Goal: Task Accomplishment & Management: Use online tool/utility

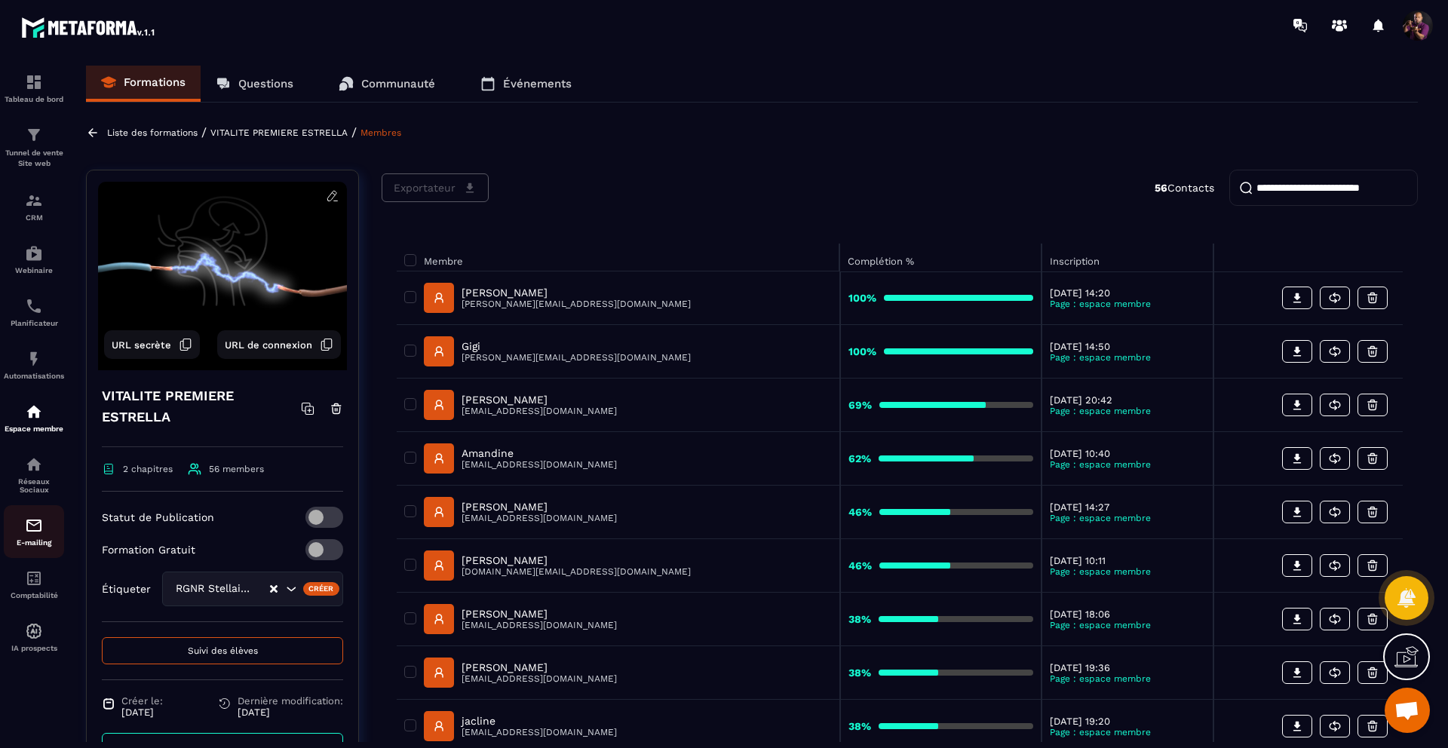
click at [31, 543] on div "E-mailing" at bounding box center [34, 532] width 60 height 30
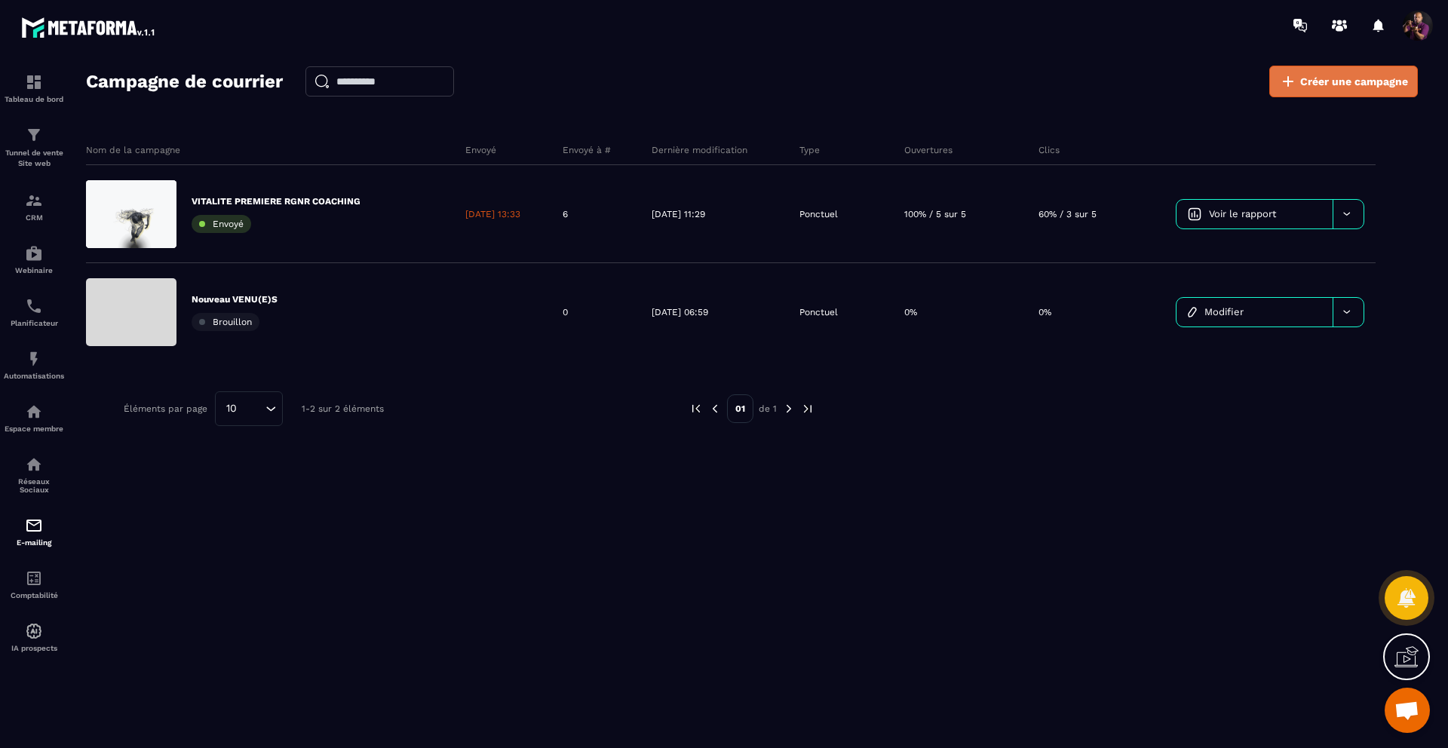
click at [1320, 80] on span "Créer une campagne" at bounding box center [1354, 81] width 108 height 15
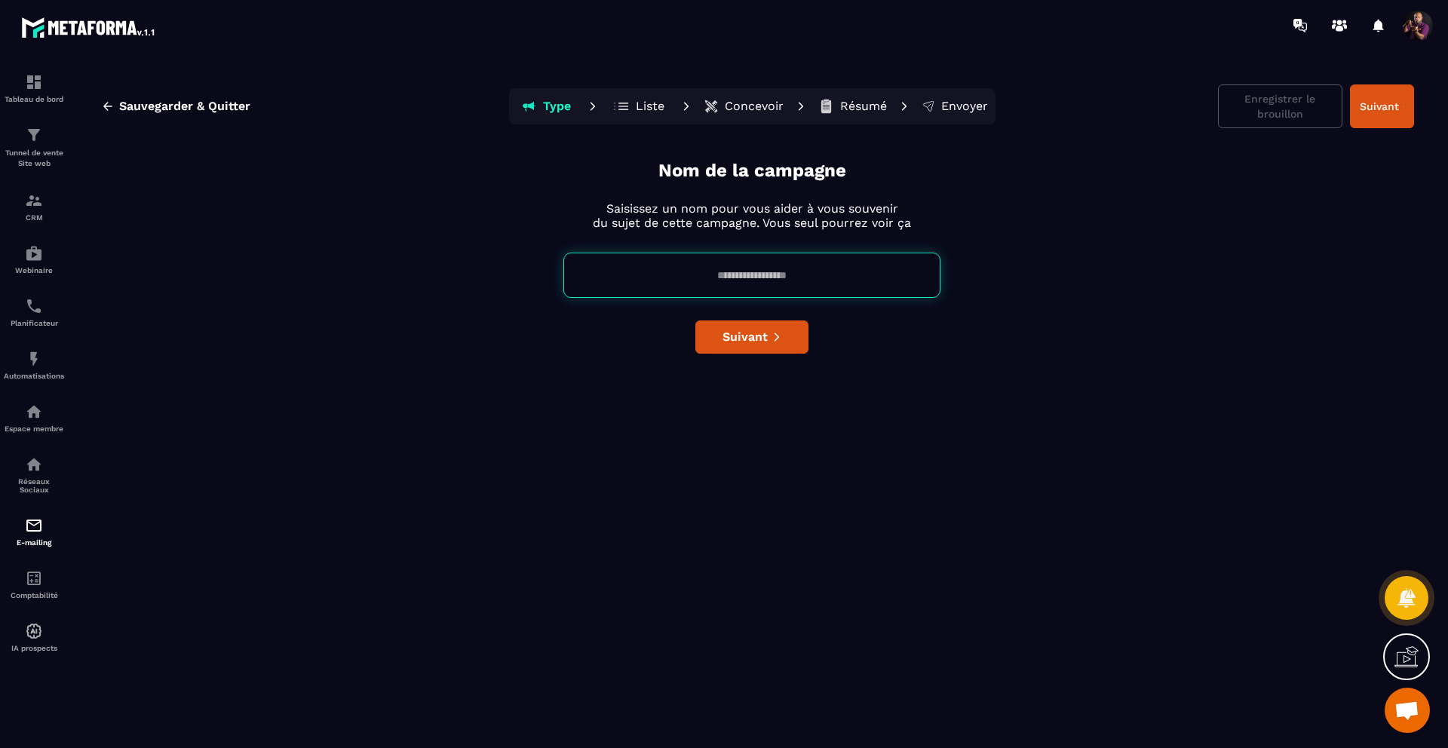
click at [757, 270] on input at bounding box center [751, 275] width 377 height 45
type input "**********"
click at [748, 336] on span "Suivant" at bounding box center [745, 337] width 45 height 15
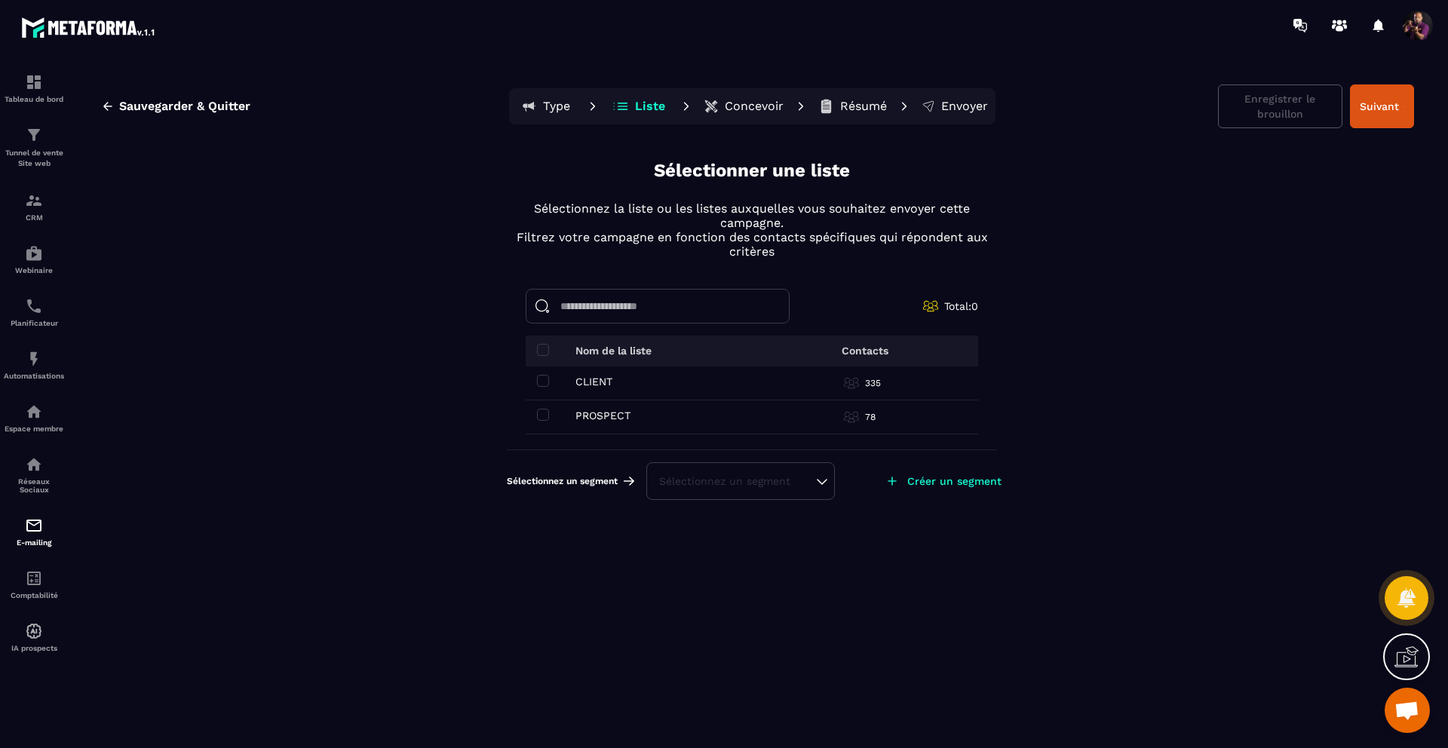
click at [953, 477] on p "Créer un segment" at bounding box center [954, 481] width 94 height 12
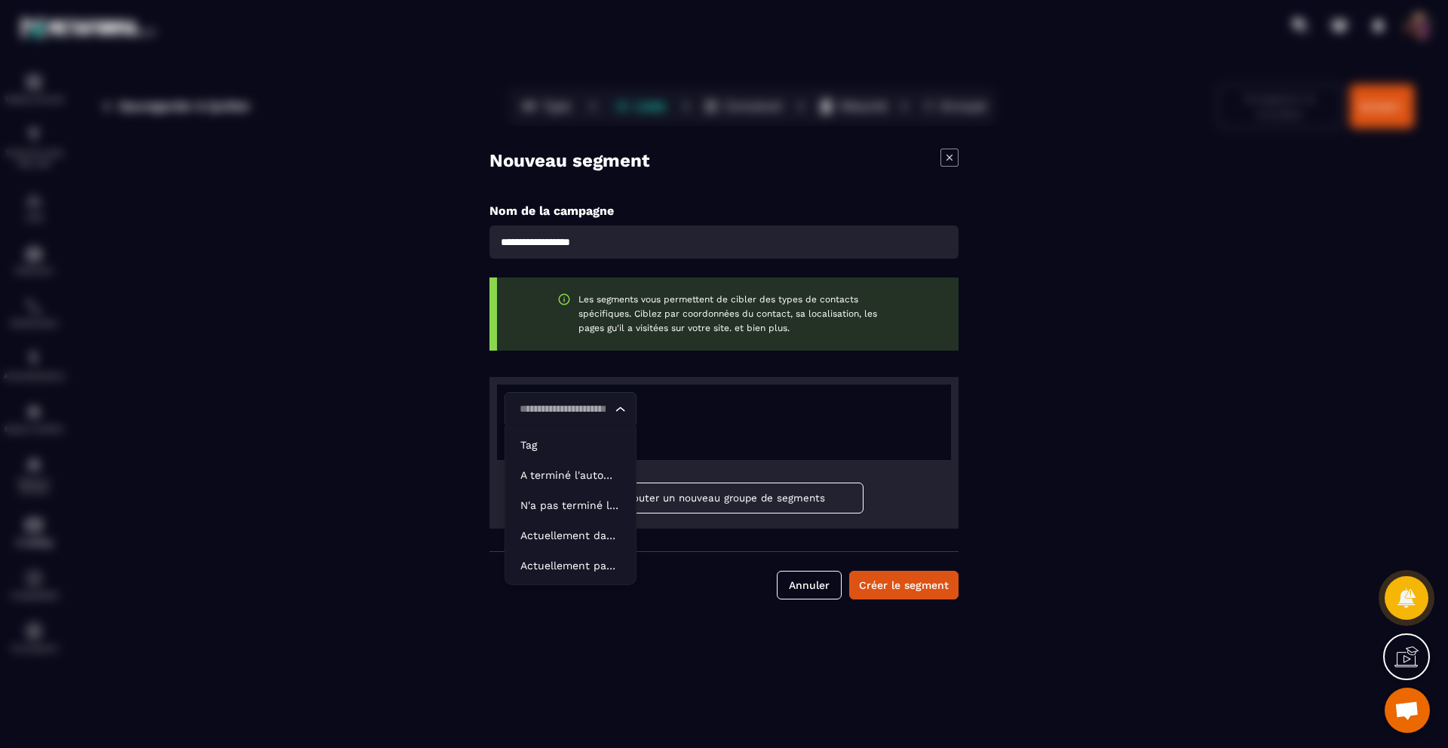
click at [621, 406] on icon "Search for option" at bounding box center [620, 409] width 15 height 15
click at [550, 441] on p "Tag" at bounding box center [570, 444] width 100 height 15
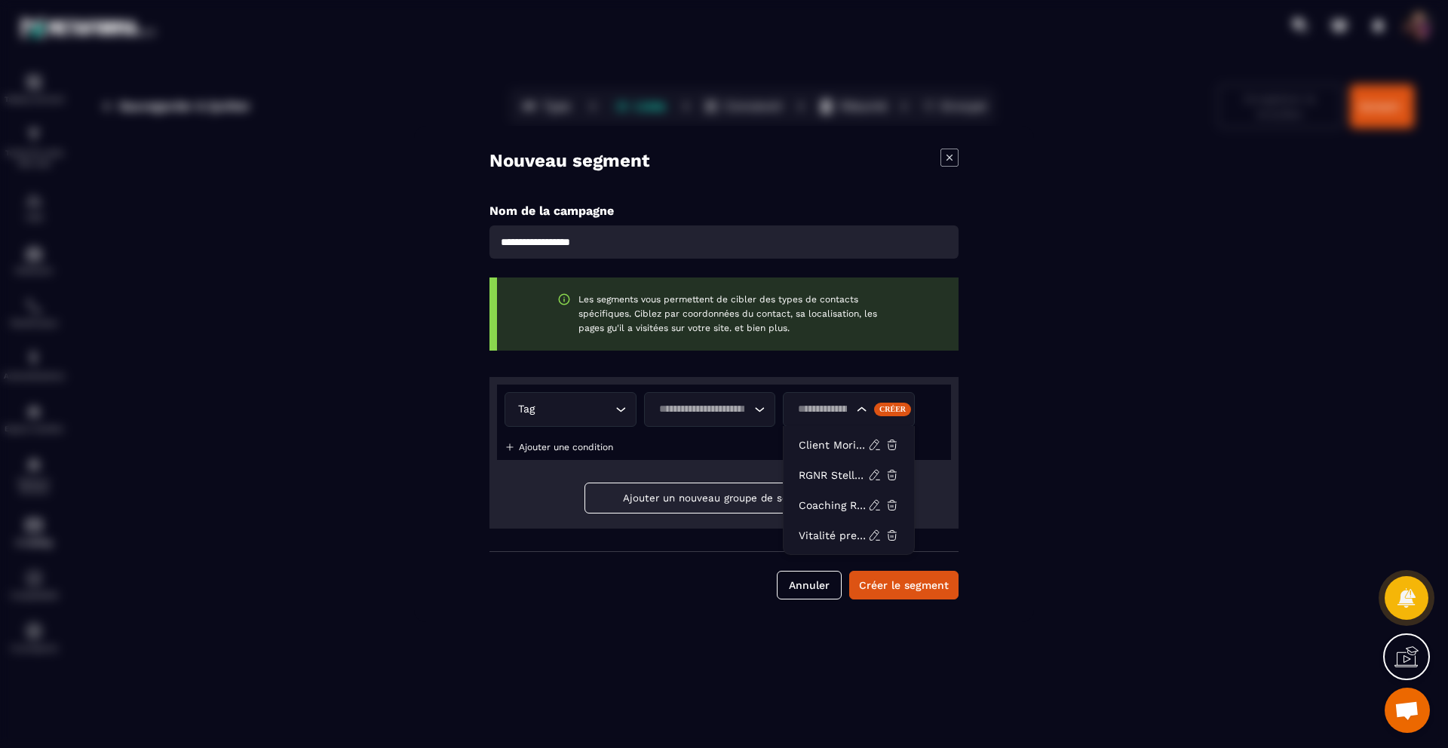
click at [849, 409] on input "Search for option" at bounding box center [823, 409] width 60 height 17
click at [841, 502] on p "Coaching RGNR" at bounding box center [833, 505] width 69 height 15
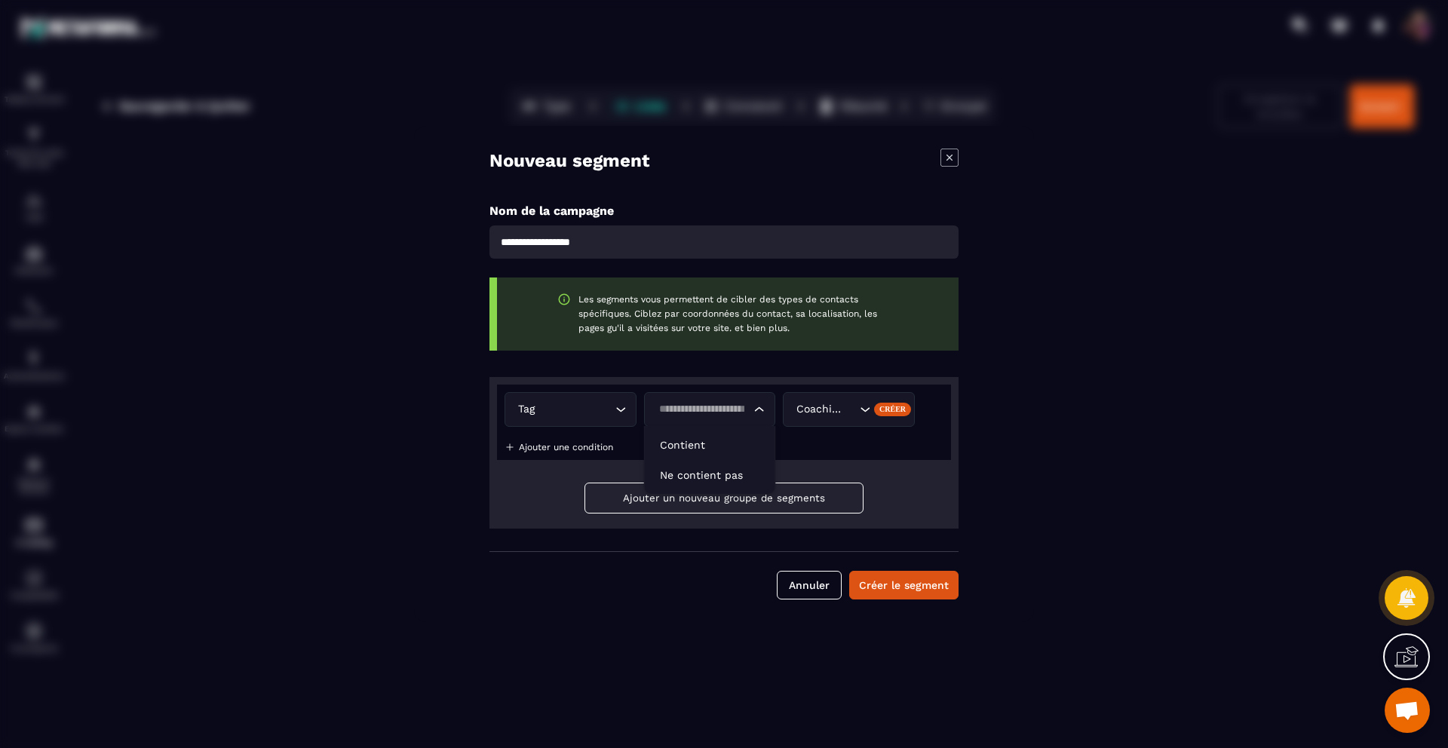
click at [757, 409] on icon "Search for option" at bounding box center [759, 409] width 9 height 5
click at [1138, 422] on div "Modal window" at bounding box center [724, 374] width 1448 height 748
click at [549, 451] on p "Ajouter une condition" at bounding box center [566, 447] width 94 height 11
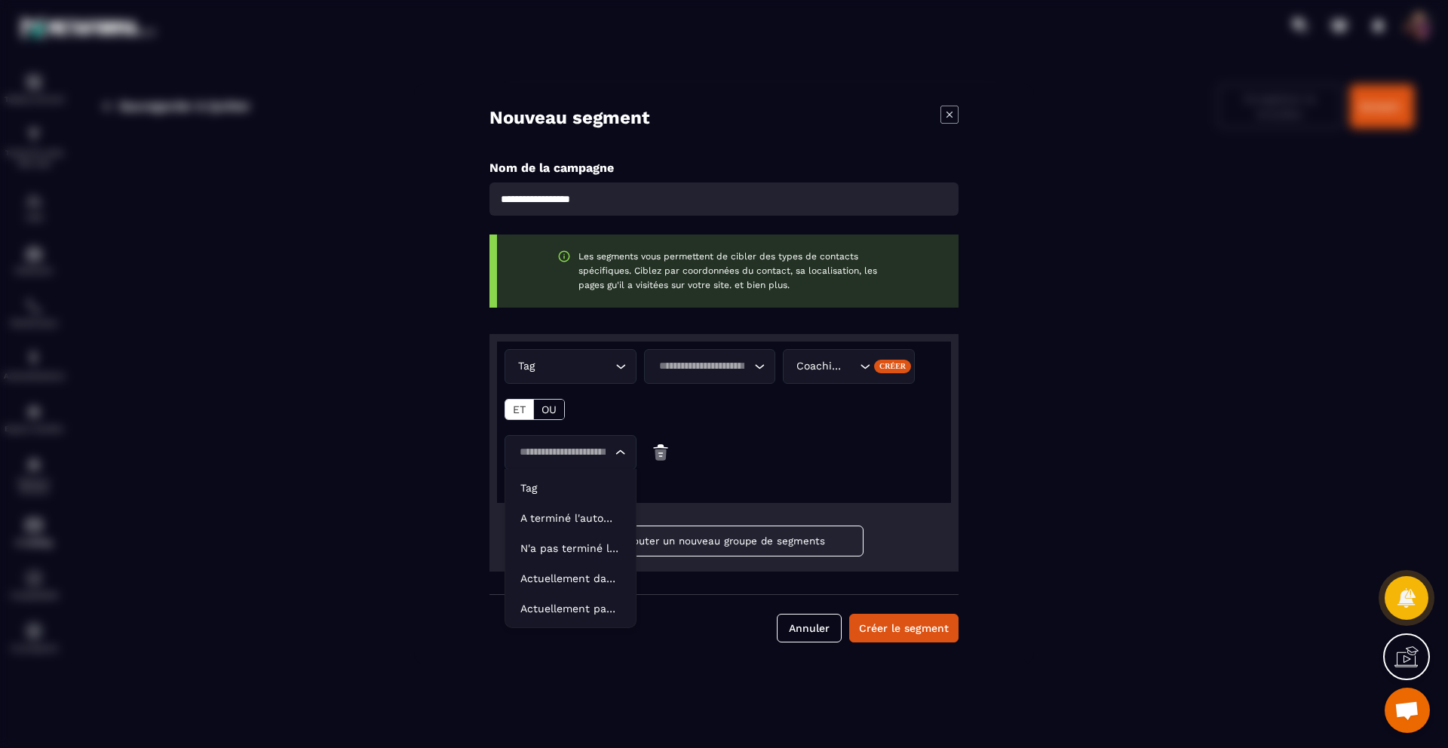
click at [533, 456] on input "Search for option" at bounding box center [562, 452] width 97 height 17
click at [541, 498] on li "Tag" at bounding box center [570, 488] width 130 height 30
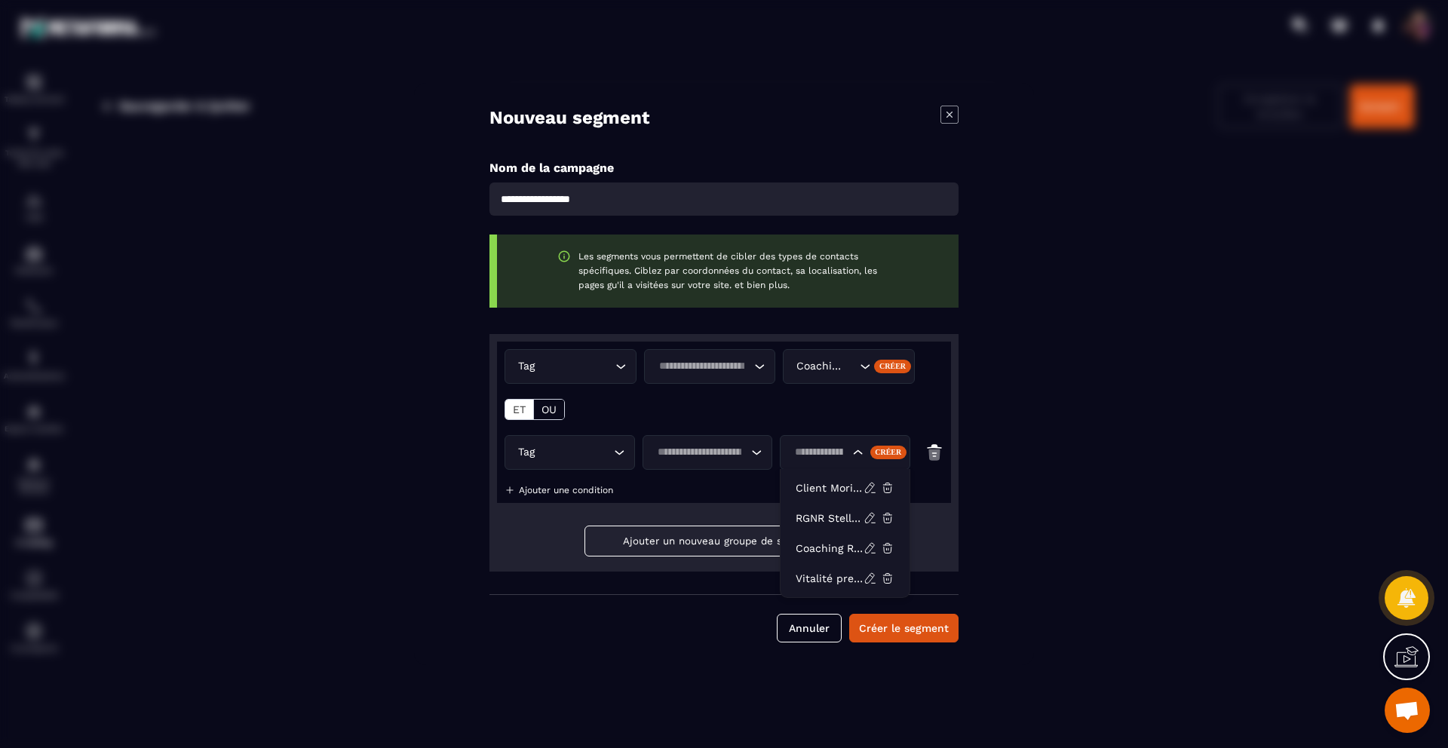
click at [855, 448] on icon "Search for option" at bounding box center [858, 452] width 15 height 15
click at [890, 450] on div "Créer" at bounding box center [888, 453] width 37 height 14
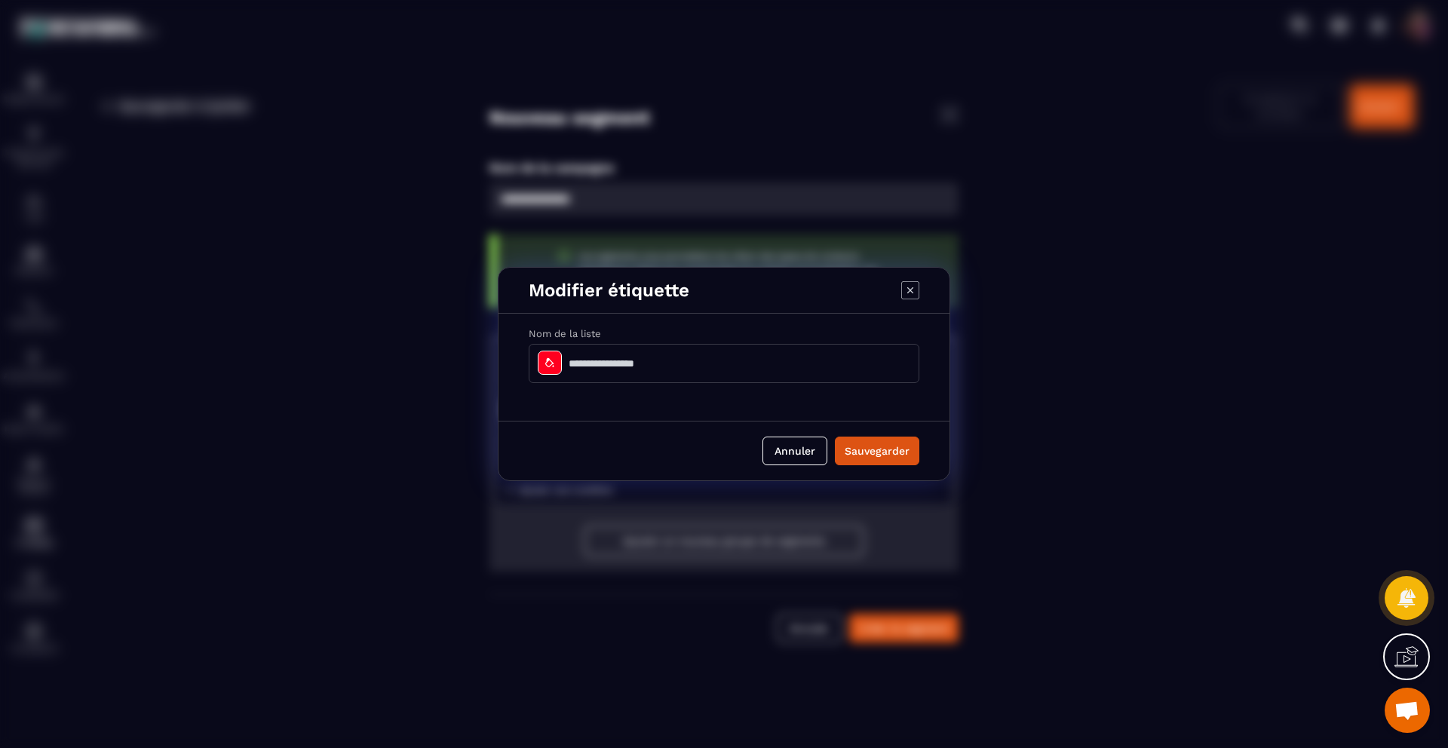
click at [679, 367] on input "Modal window" at bounding box center [724, 363] width 391 height 39
type input "**********"
click at [882, 453] on button "Sauvegarder" at bounding box center [877, 451] width 84 height 29
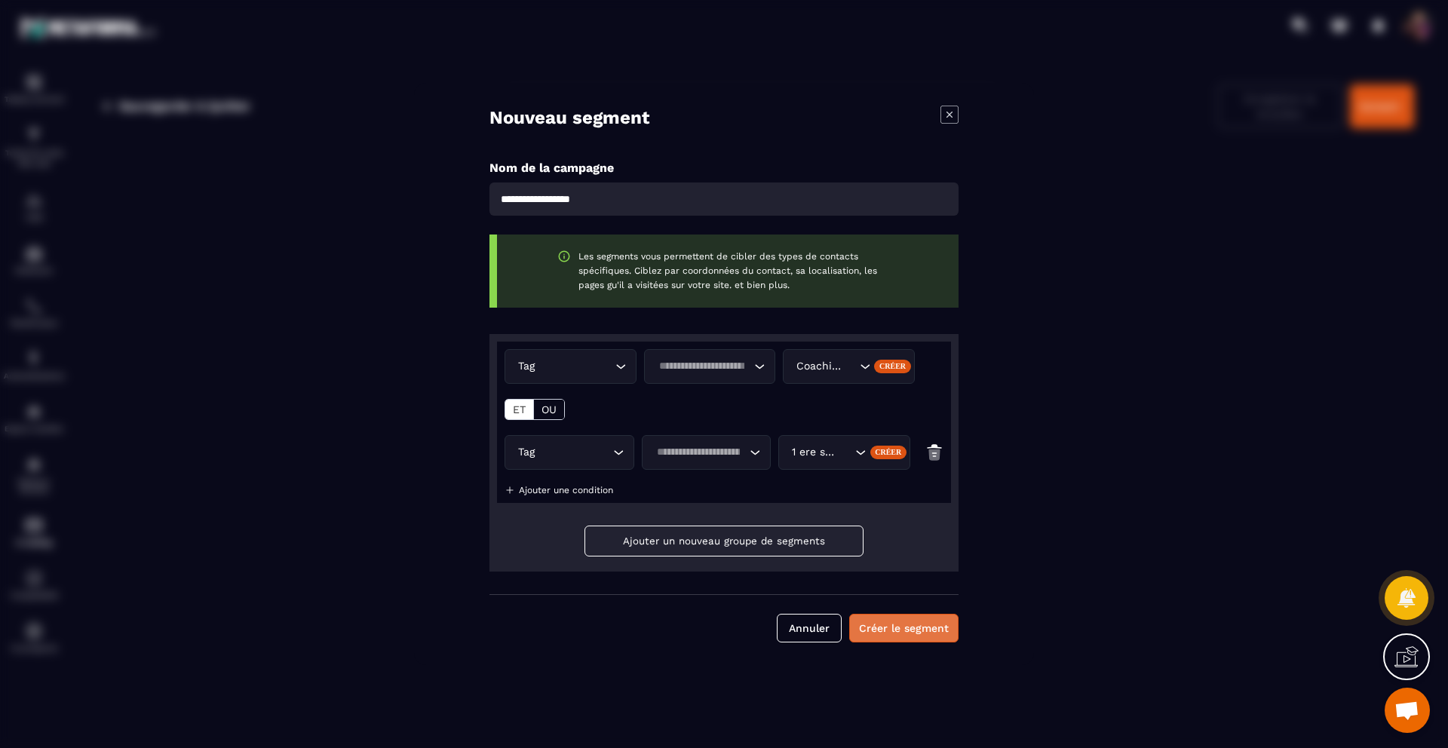
click at [895, 631] on button "Créer le segment" at bounding box center [903, 628] width 109 height 29
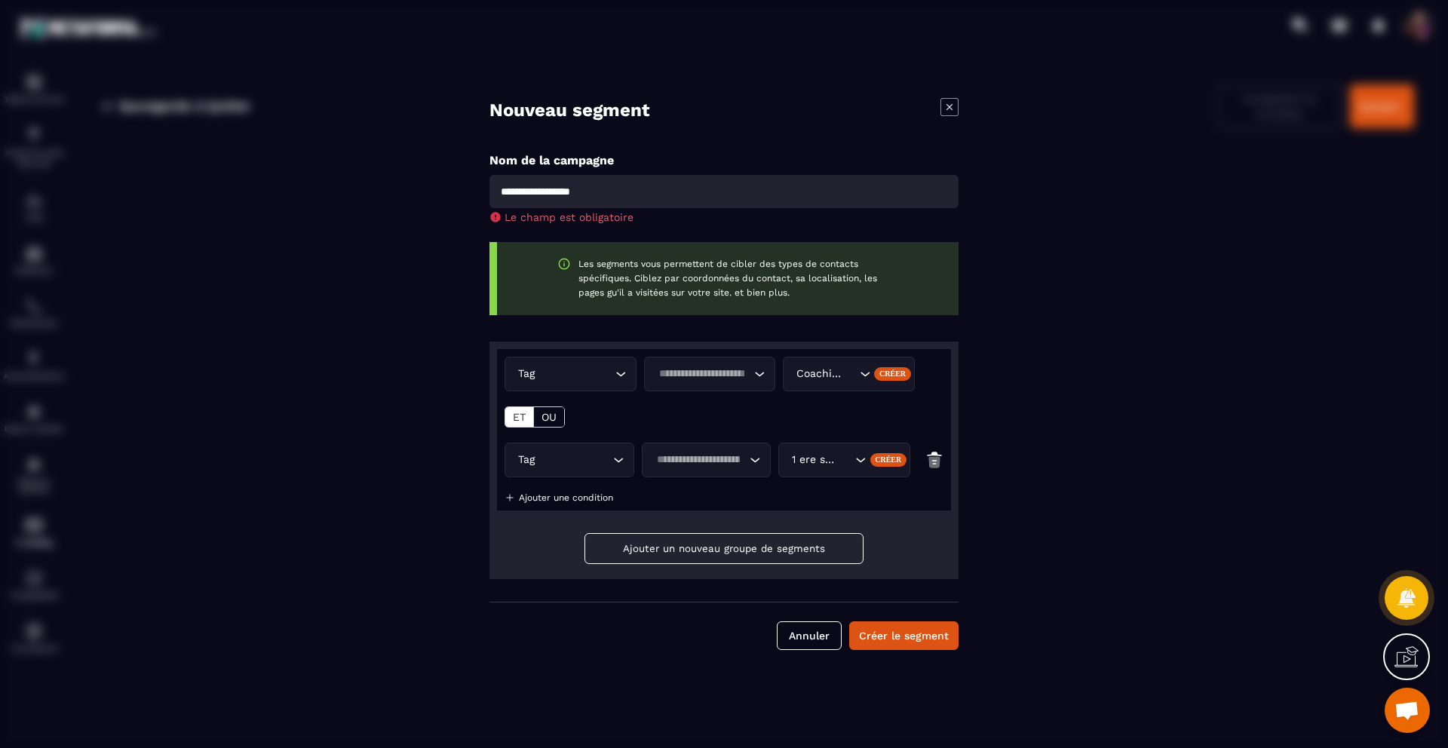
click at [645, 185] on input "Modal window" at bounding box center [724, 191] width 469 height 33
type input "**********"
click at [904, 635] on button "Créer le segment" at bounding box center [903, 636] width 109 height 29
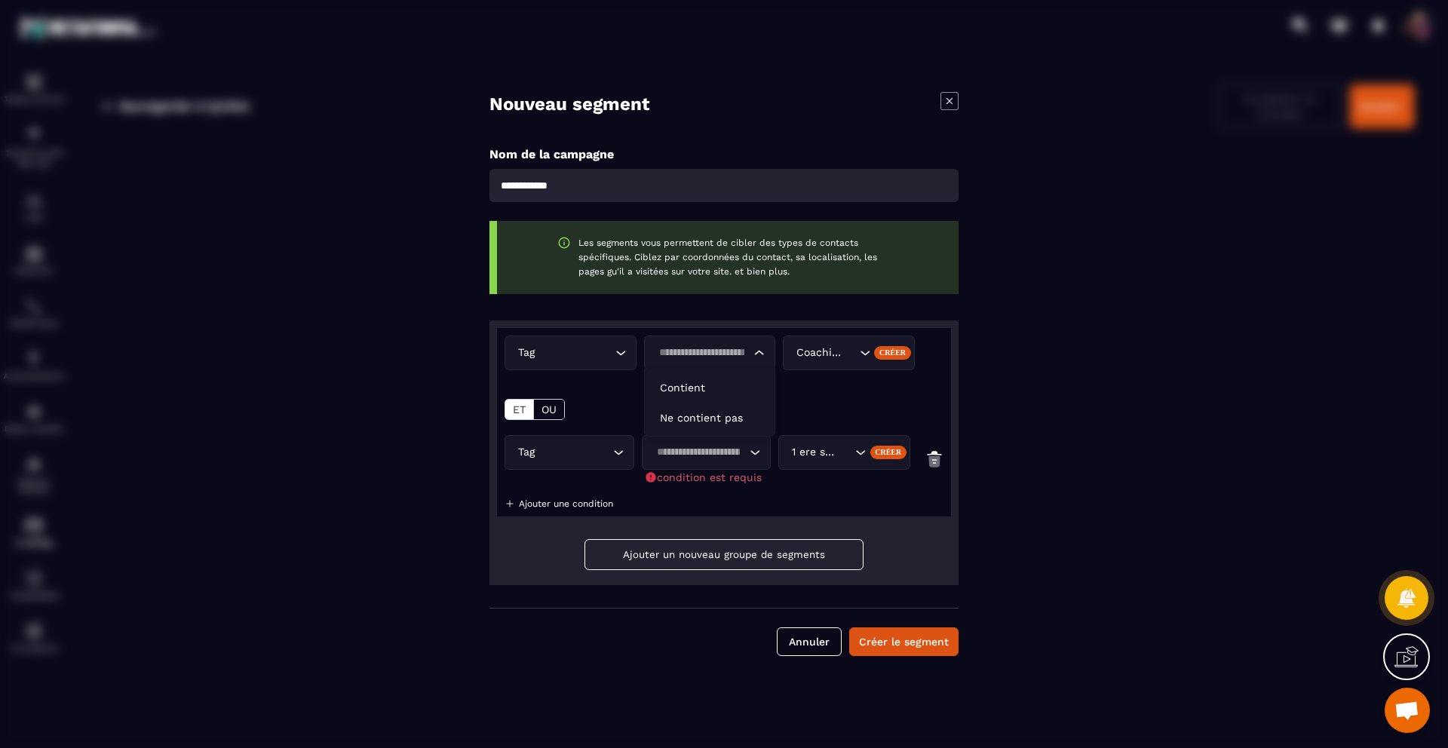
click at [752, 358] on icon "Search for option" at bounding box center [759, 352] width 15 height 15
click at [728, 388] on p "Contient" at bounding box center [710, 387] width 100 height 15
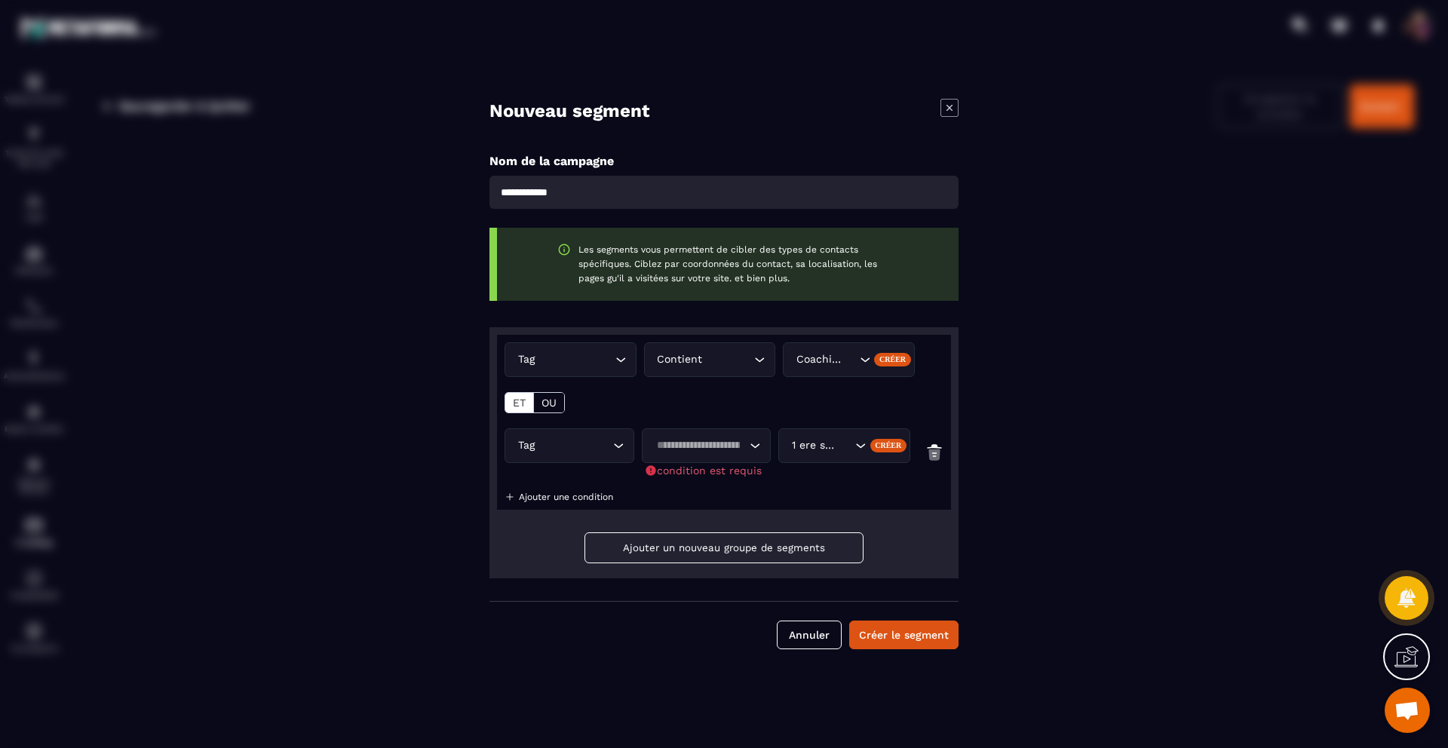
click at [748, 441] on icon "Search for option" at bounding box center [754, 445] width 15 height 15
click at [714, 475] on p "Contient" at bounding box center [707, 481] width 98 height 15
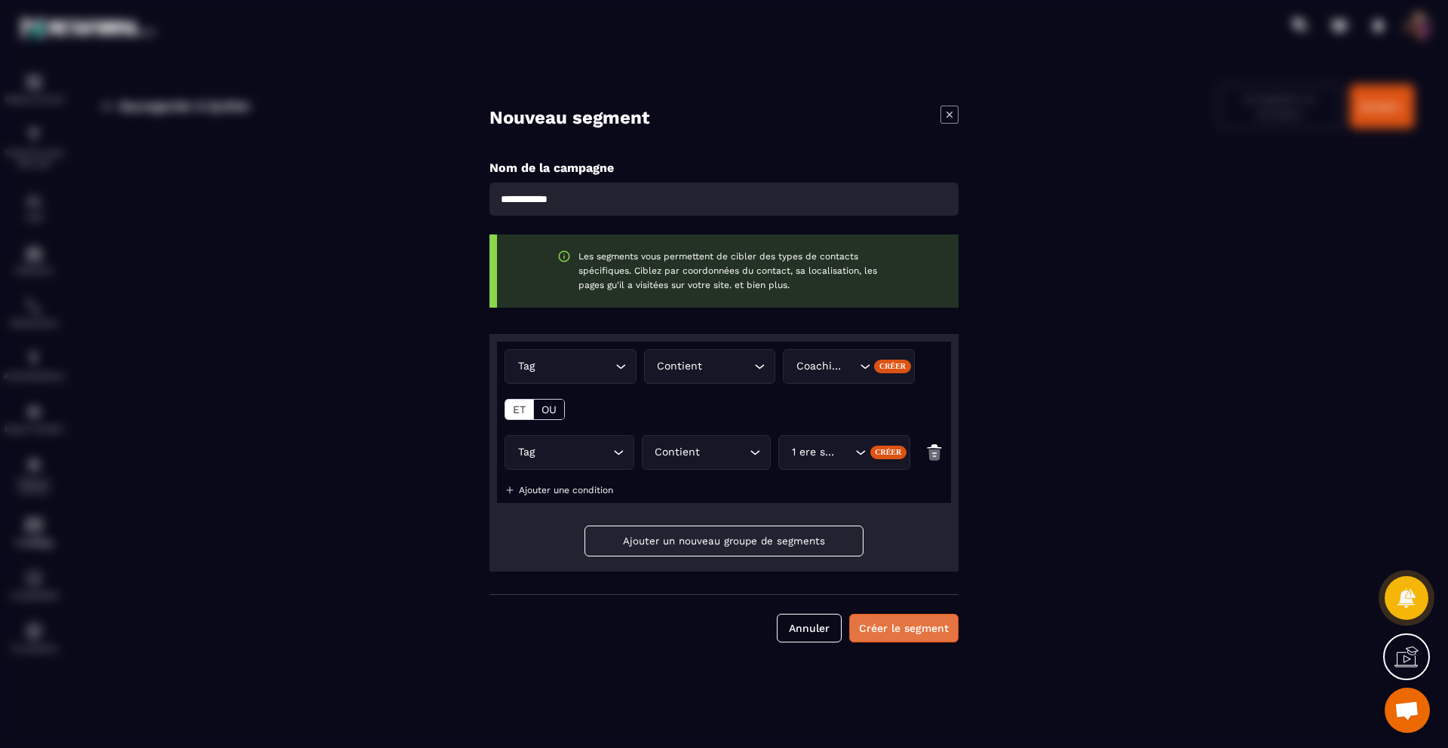
click at [910, 635] on button "Créer le segment" at bounding box center [903, 628] width 109 height 29
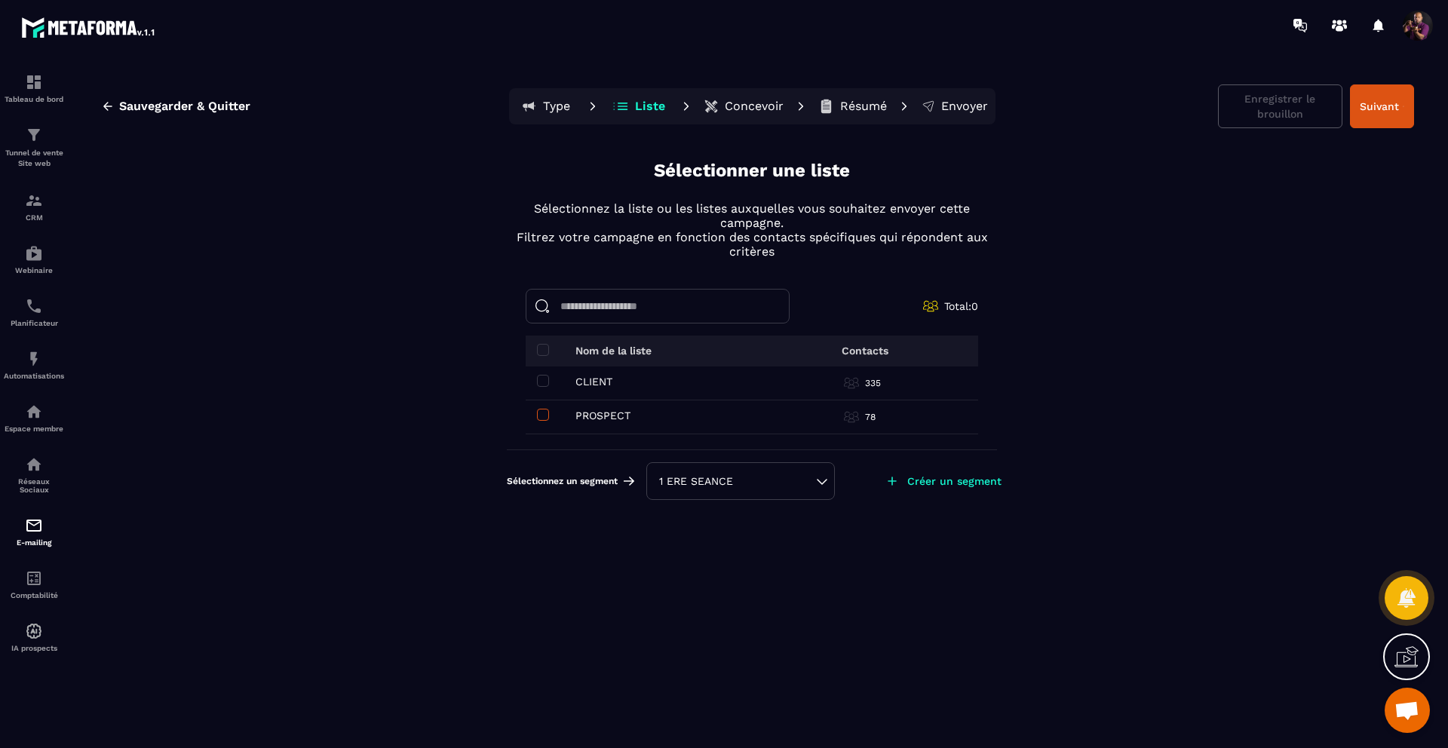
click at [543, 415] on span at bounding box center [543, 415] width 12 height 12
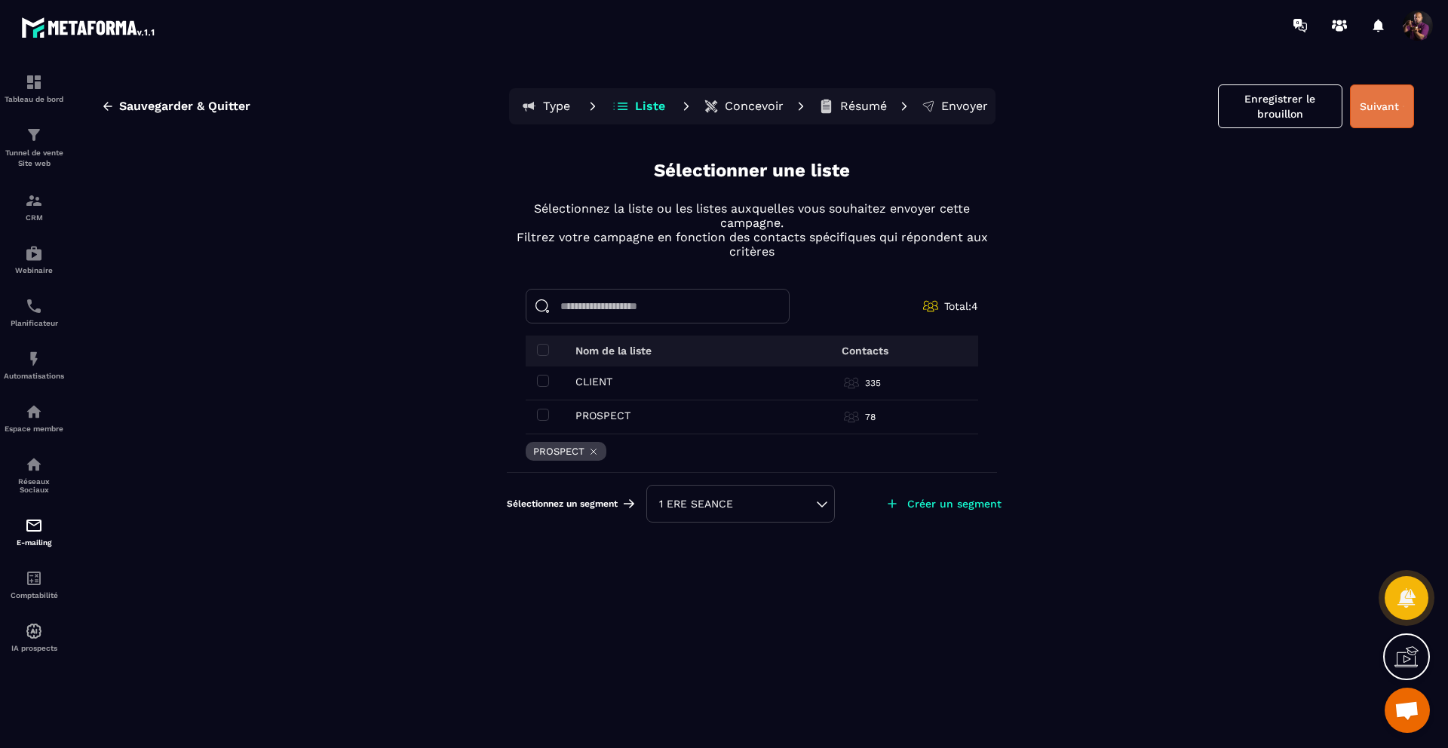
click at [1371, 110] on button "Suivant" at bounding box center [1382, 106] width 64 height 44
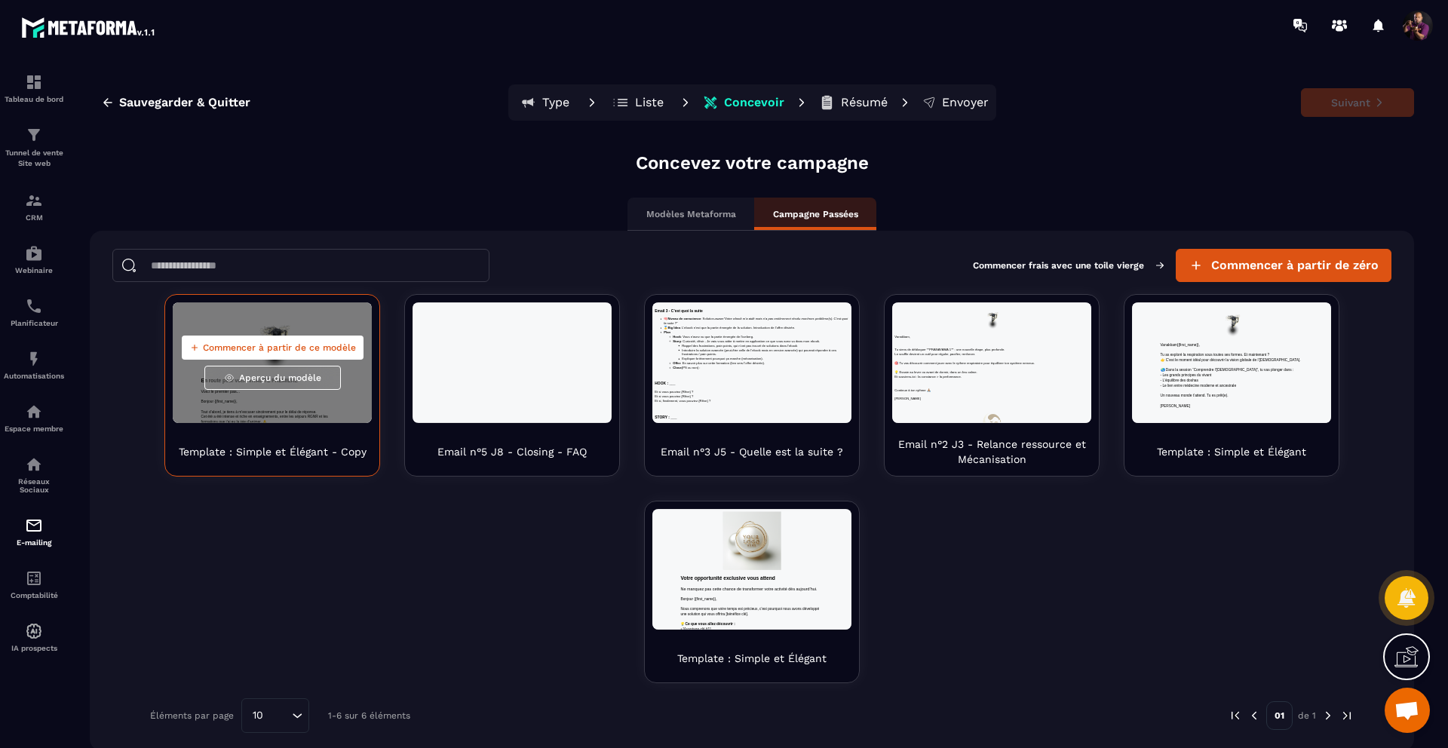
click at [238, 344] on span "Commencer à partir de ce modèle" at bounding box center [279, 348] width 153 height 12
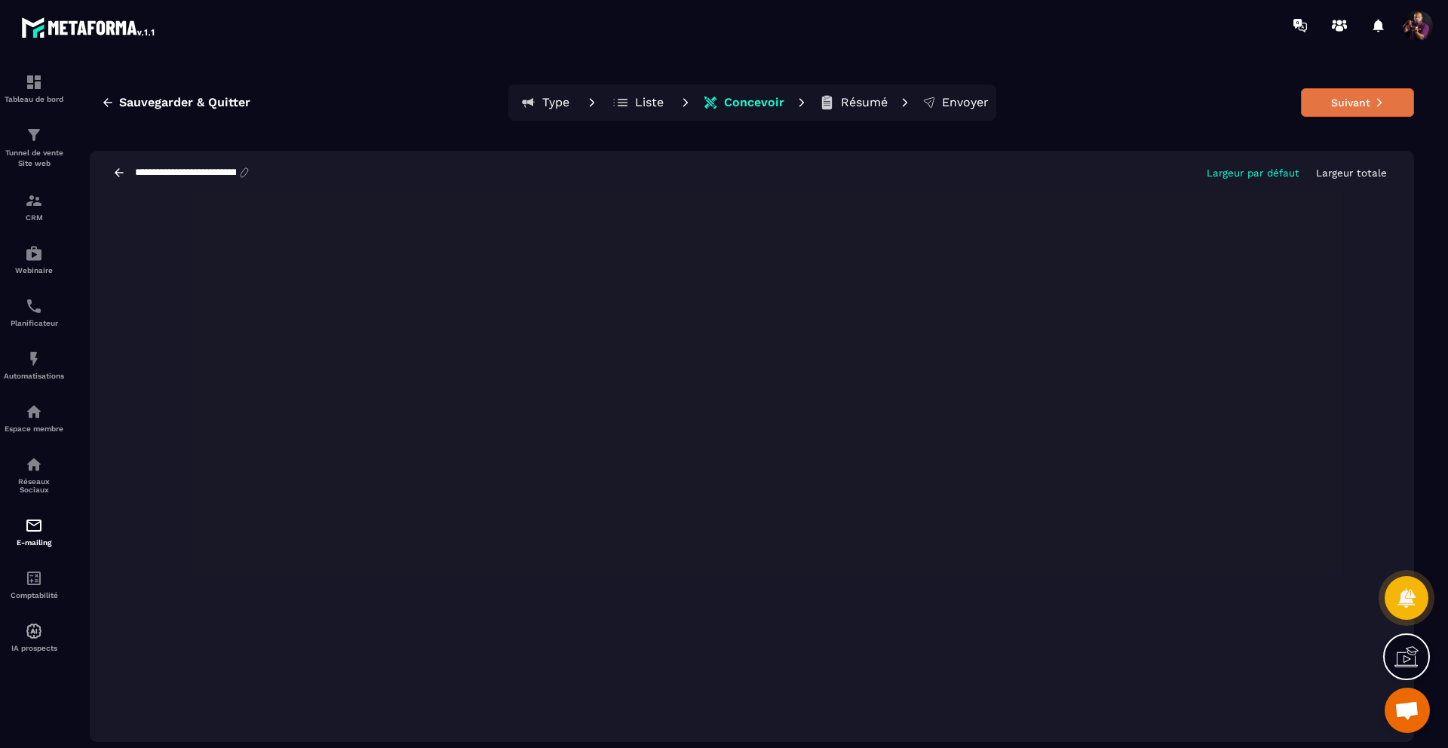
click at [1337, 100] on button "Suivant" at bounding box center [1357, 102] width 113 height 29
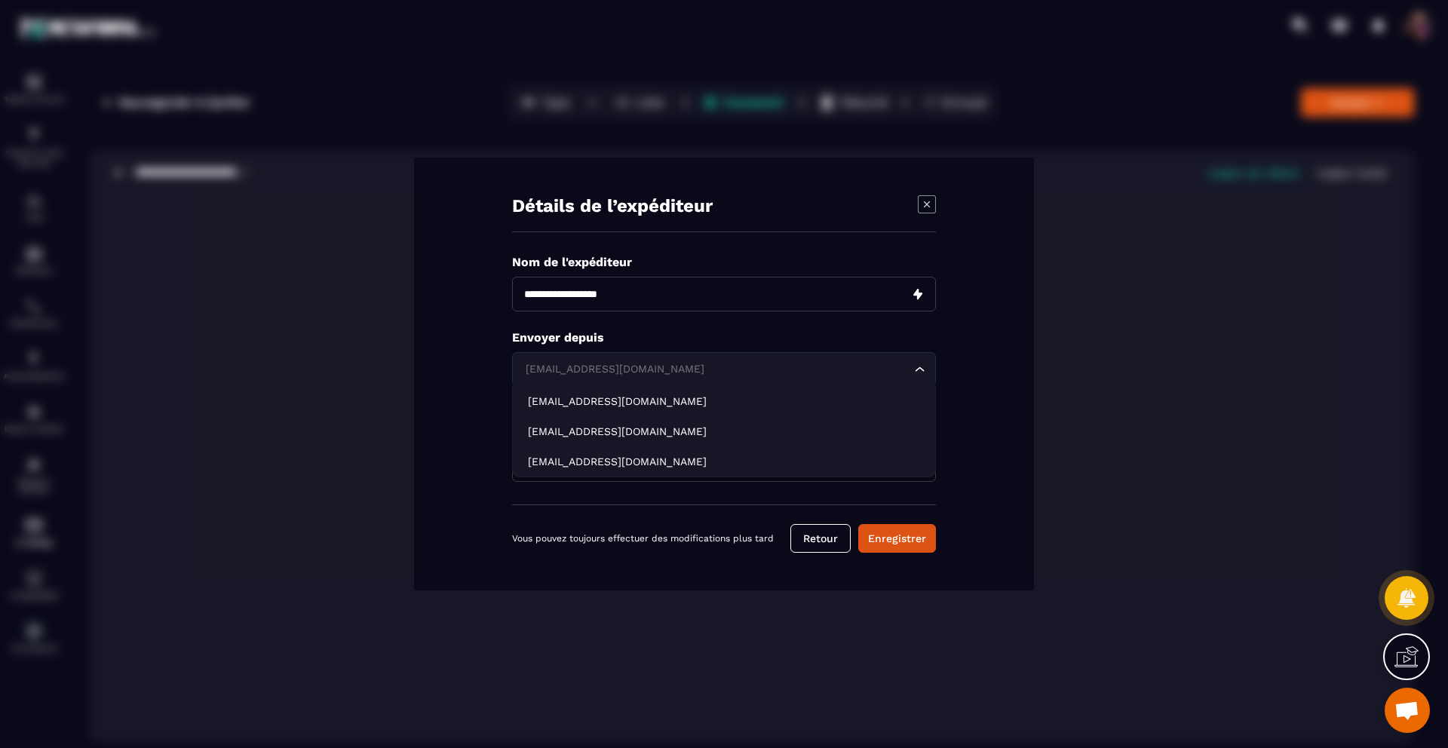
click at [919, 364] on icon "Search for option" at bounding box center [920, 369] width 15 height 15
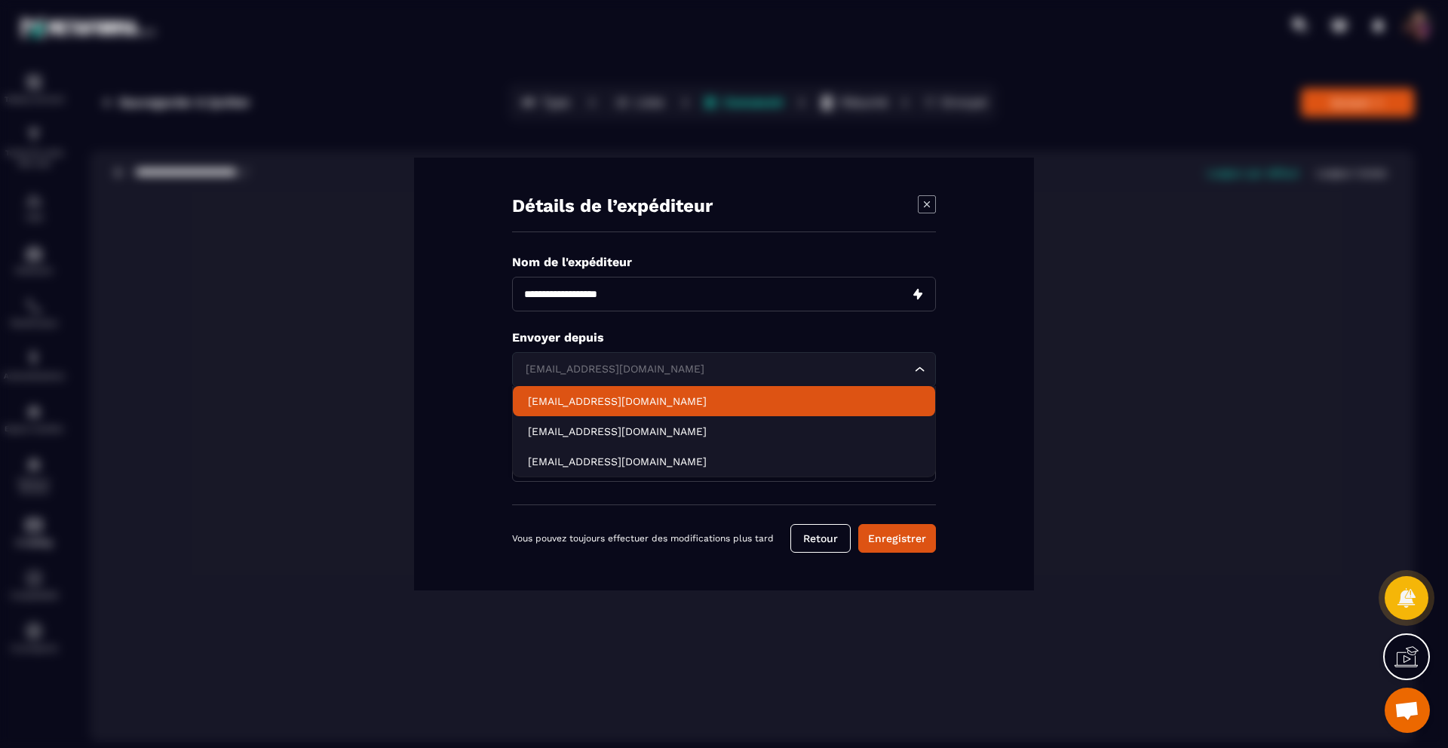
click at [830, 403] on p "[EMAIL_ADDRESS][DOMAIN_NAME]" at bounding box center [724, 401] width 392 height 15
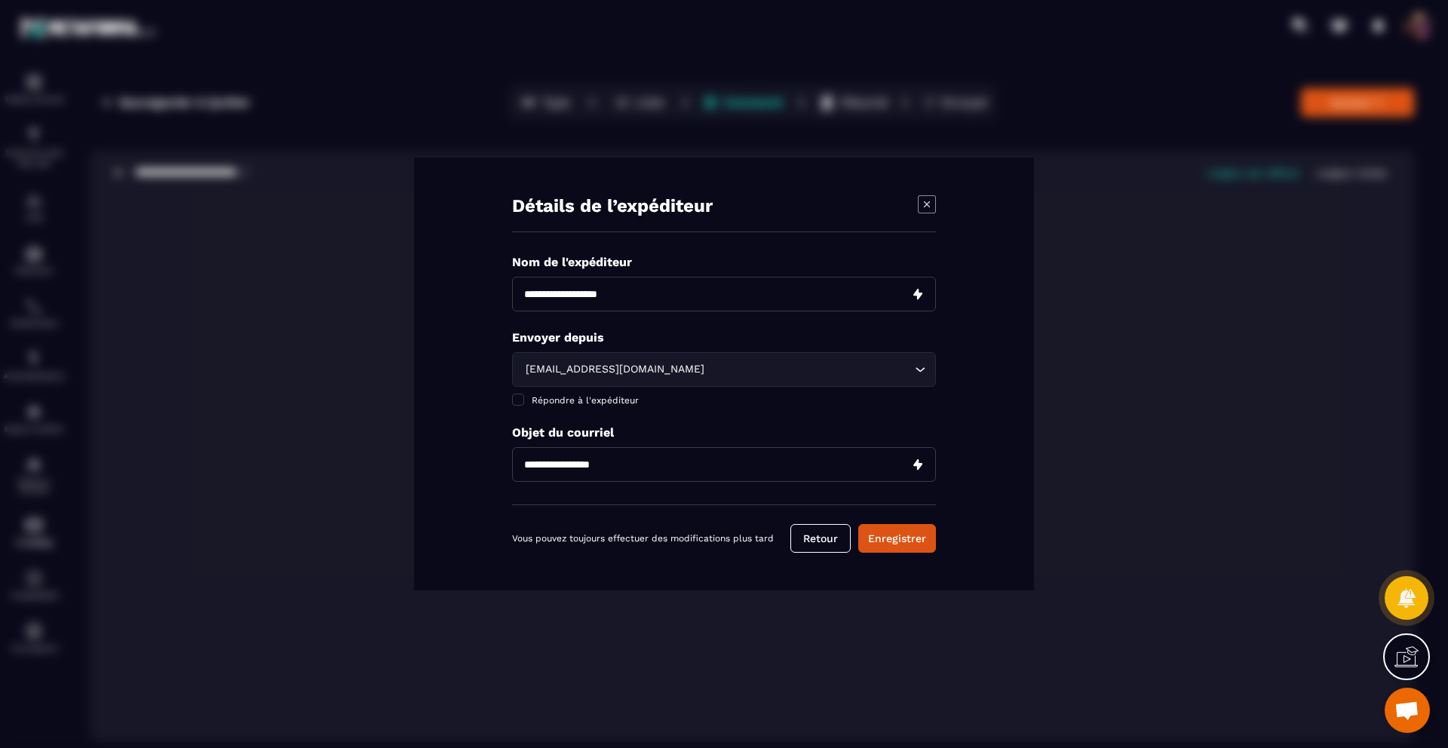
click at [722, 294] on input "Modal window" at bounding box center [724, 294] width 424 height 35
type input "**********"
click at [617, 462] on input "Modal window" at bounding box center [724, 464] width 424 height 35
paste input "**********"
click at [917, 465] on input "**********" at bounding box center [724, 464] width 424 height 35
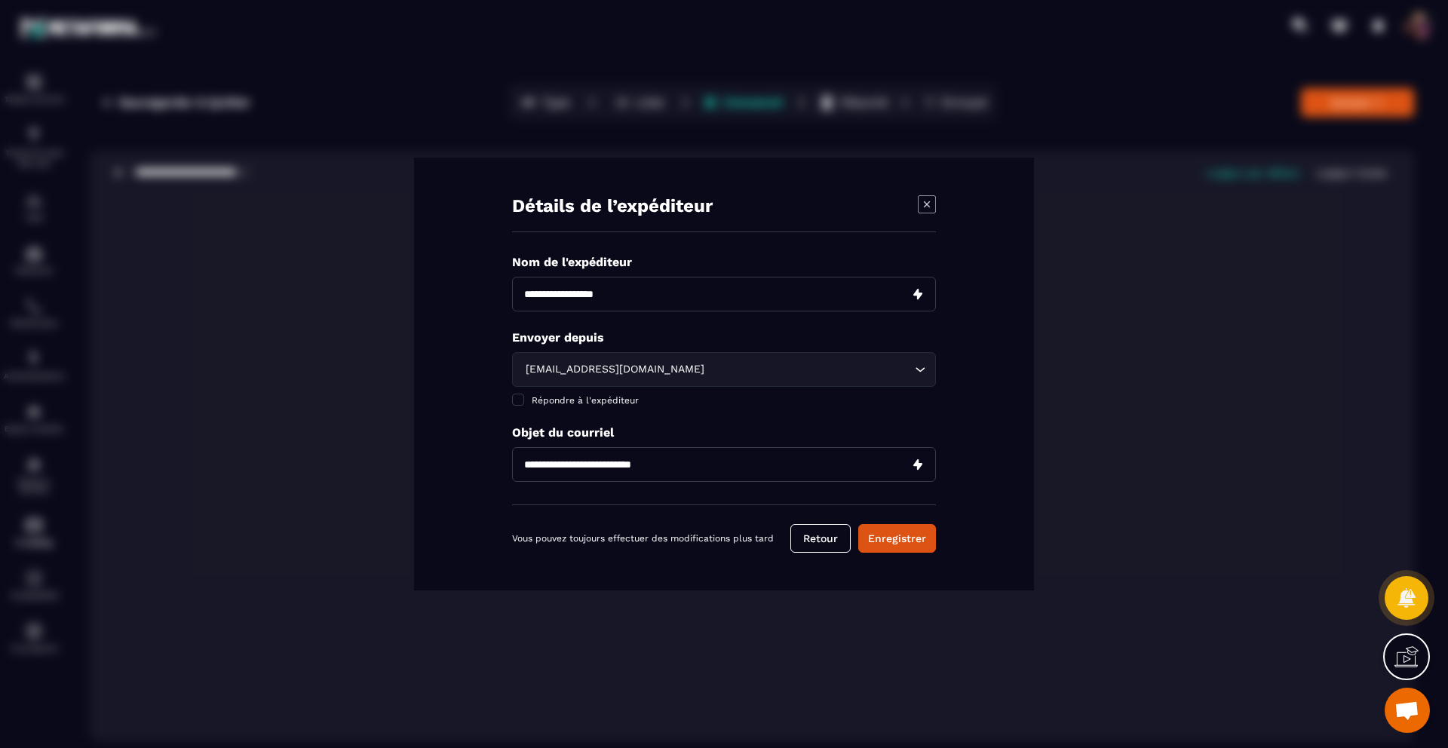
click at [523, 462] on input "**********" at bounding box center [724, 464] width 424 height 35
type input "**********"
click at [886, 538] on button "Enregistrer" at bounding box center [897, 538] width 78 height 29
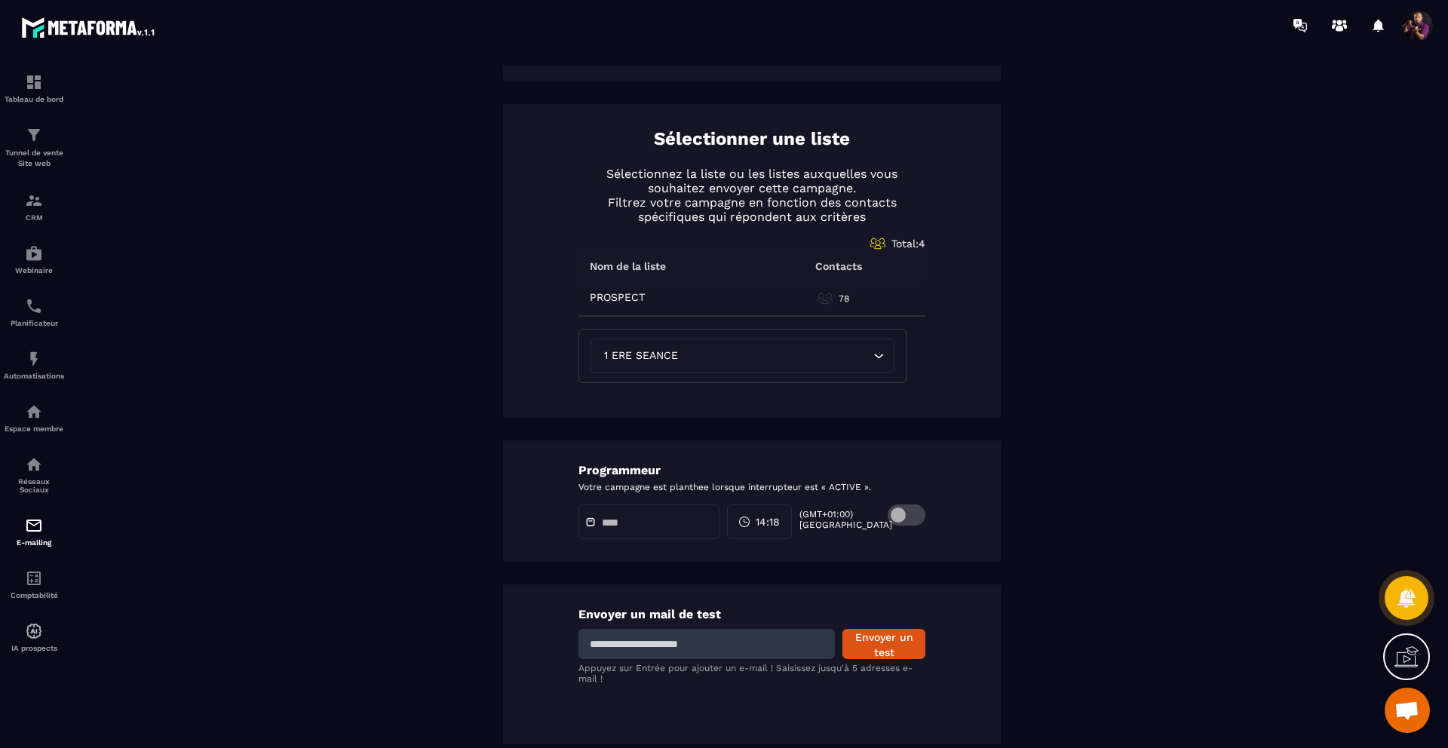
scroll to position [606, 0]
click at [680, 645] on input at bounding box center [707, 643] width 256 height 30
type input "**********"
click at [871, 354] on icon "Search for option" at bounding box center [878, 354] width 15 height 15
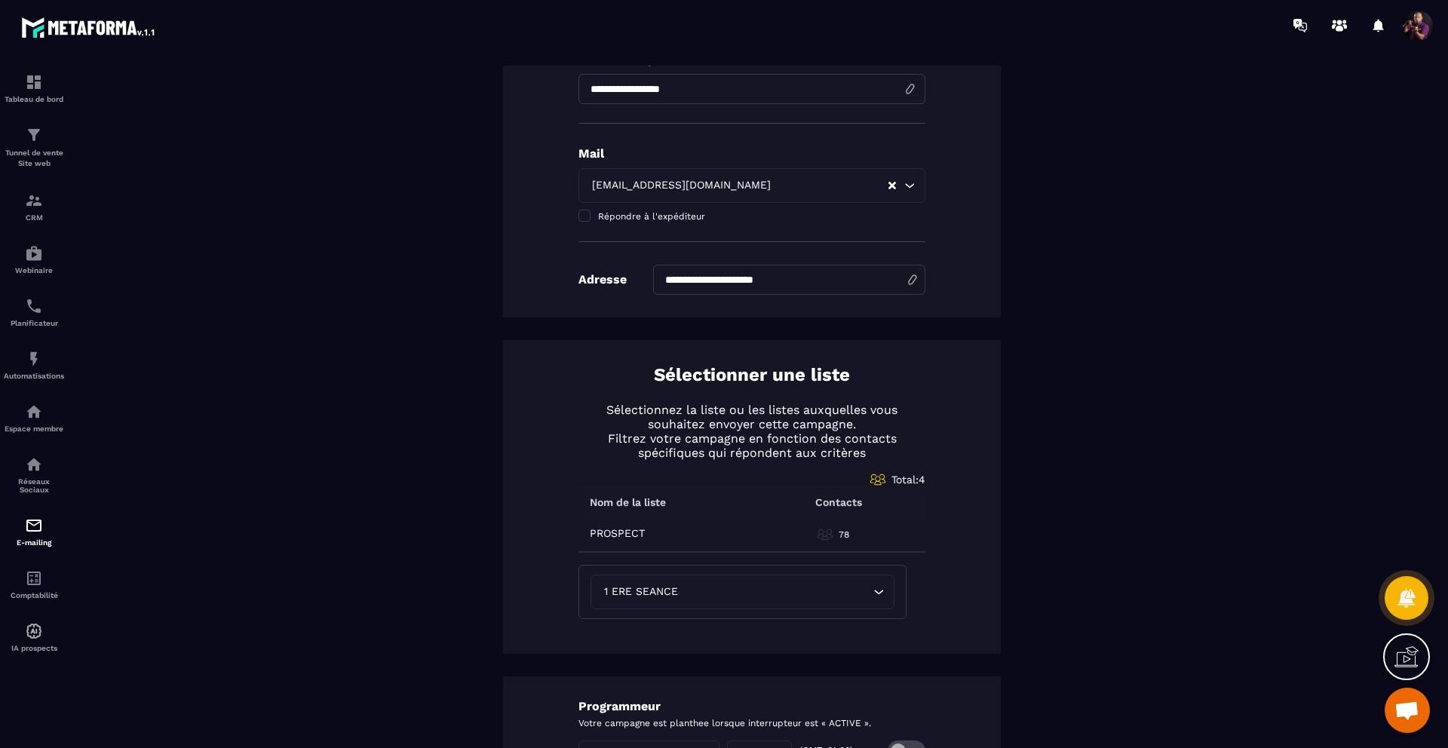
scroll to position [0, 0]
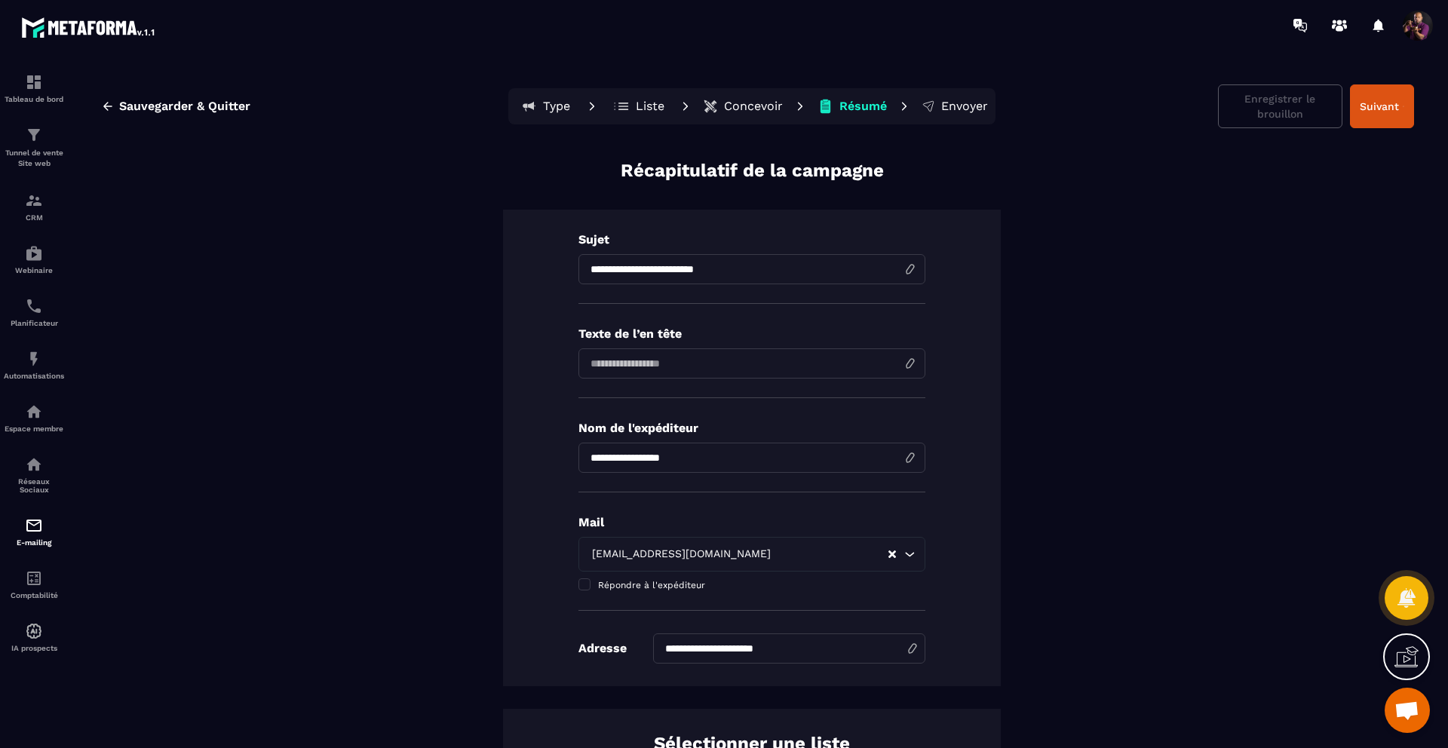
click at [742, 359] on input at bounding box center [752, 363] width 347 height 30
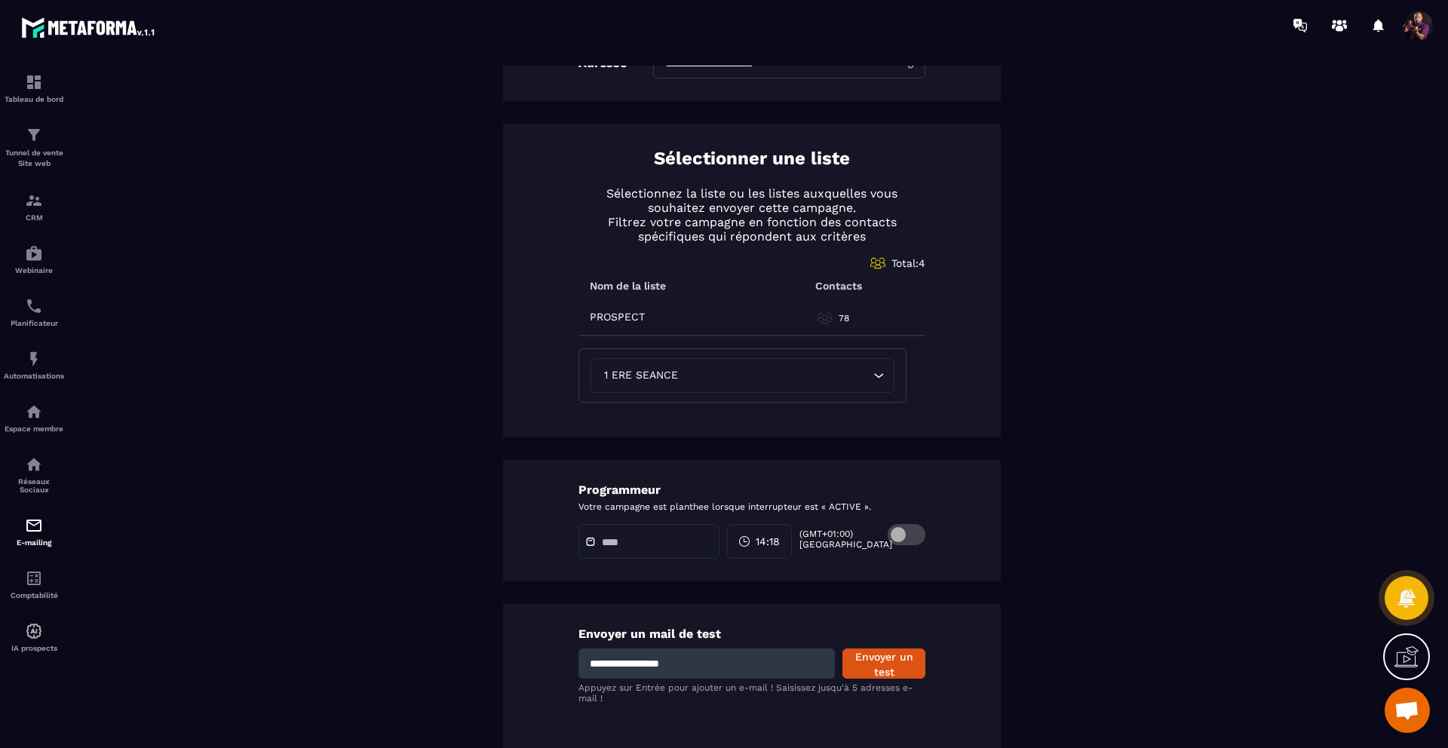
scroll to position [606, 0]
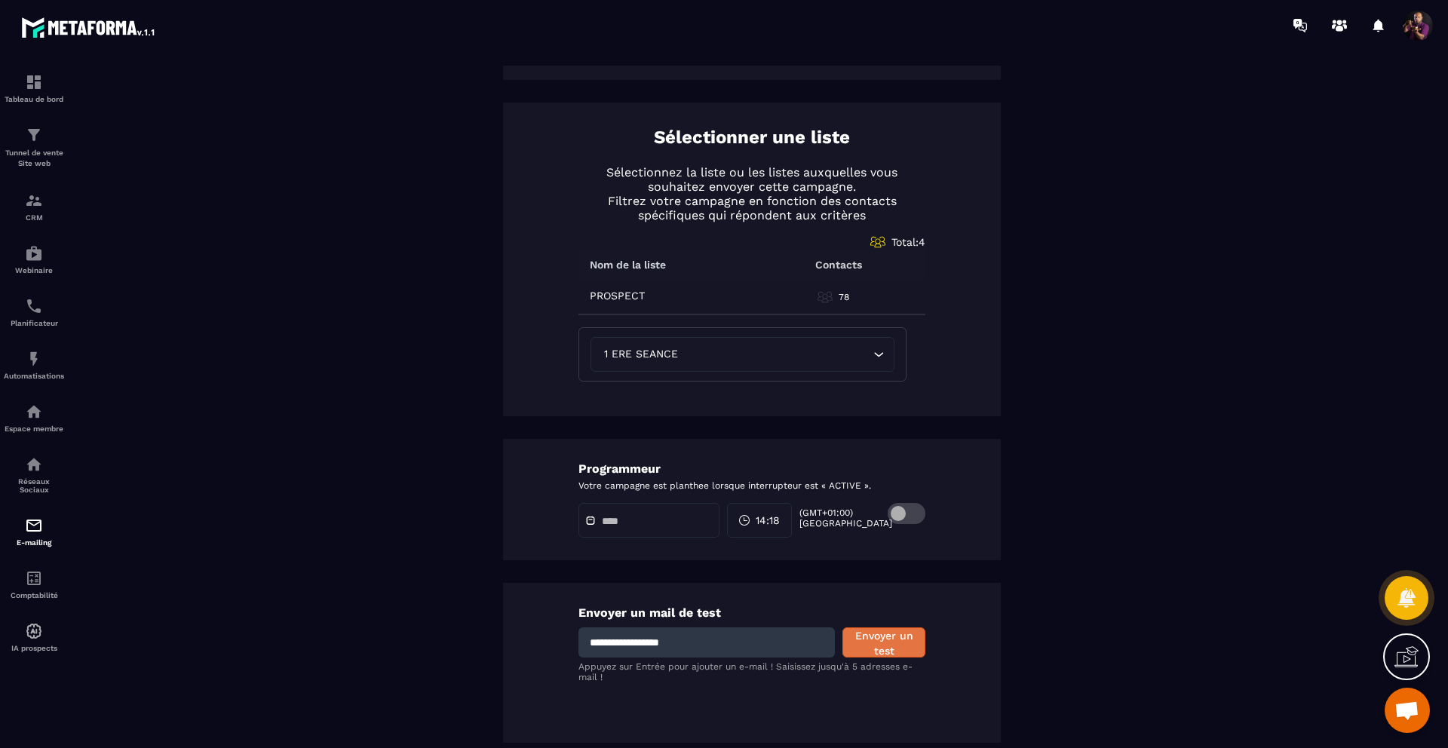
type input "**********"
click at [861, 642] on button "Envoyer un test" at bounding box center [884, 643] width 83 height 30
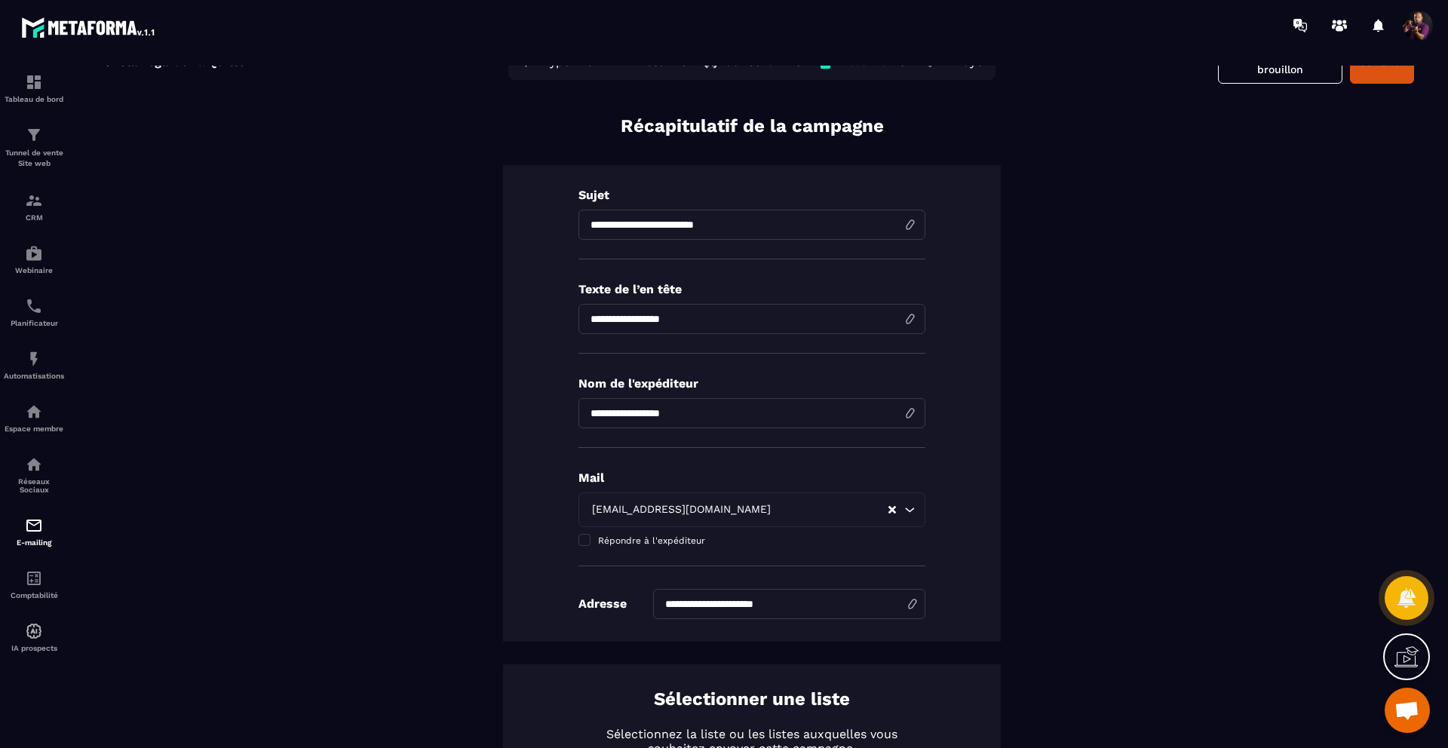
scroll to position [0, 0]
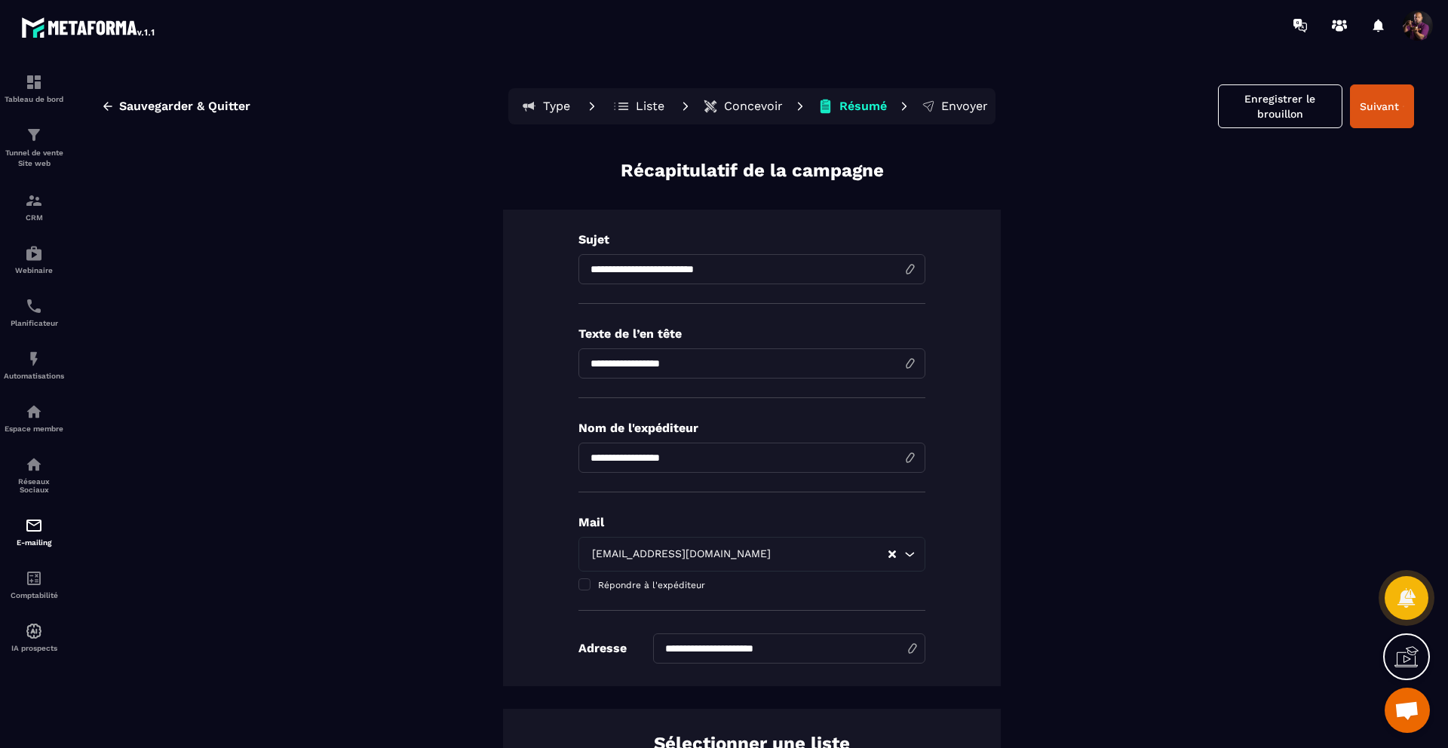
click at [718, 106] on button "Concevoir" at bounding box center [742, 106] width 89 height 30
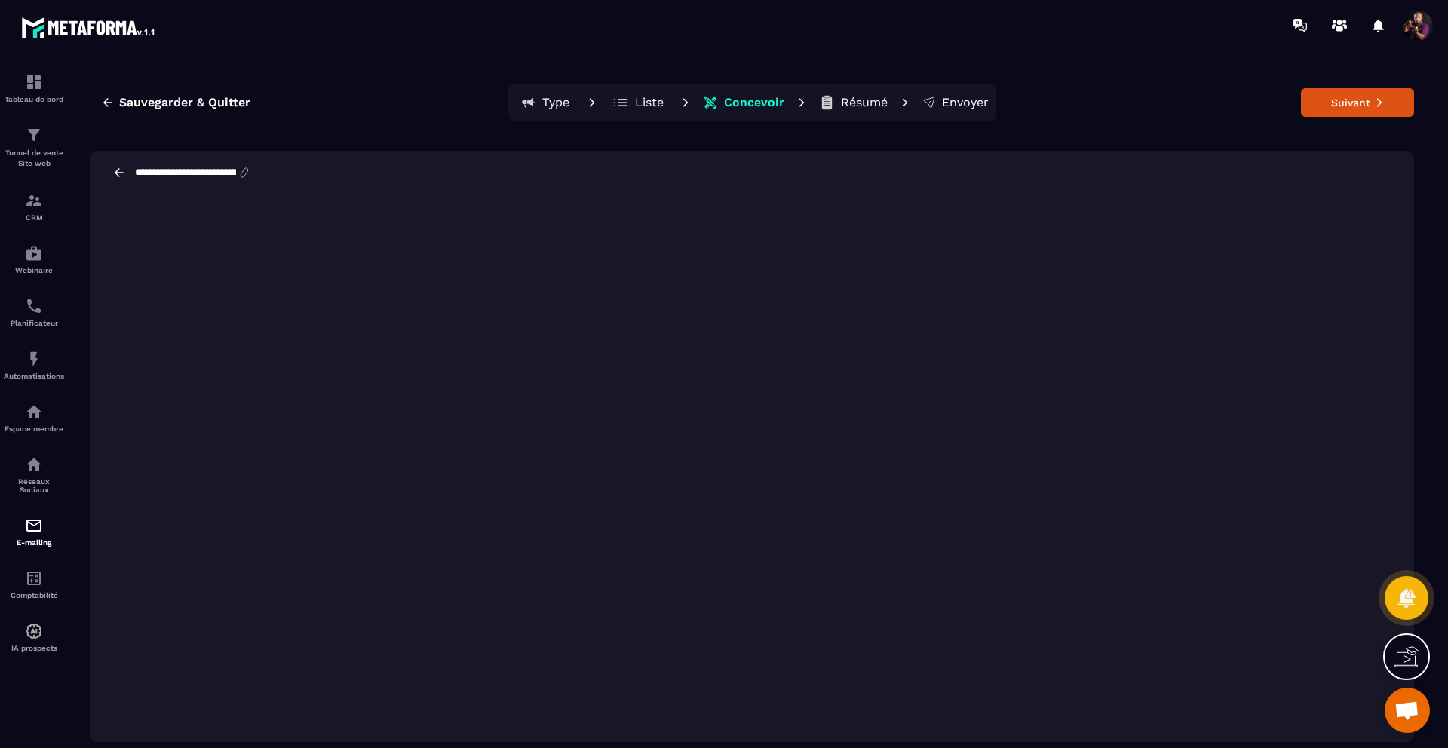
click at [649, 103] on p "Liste" at bounding box center [649, 102] width 29 height 15
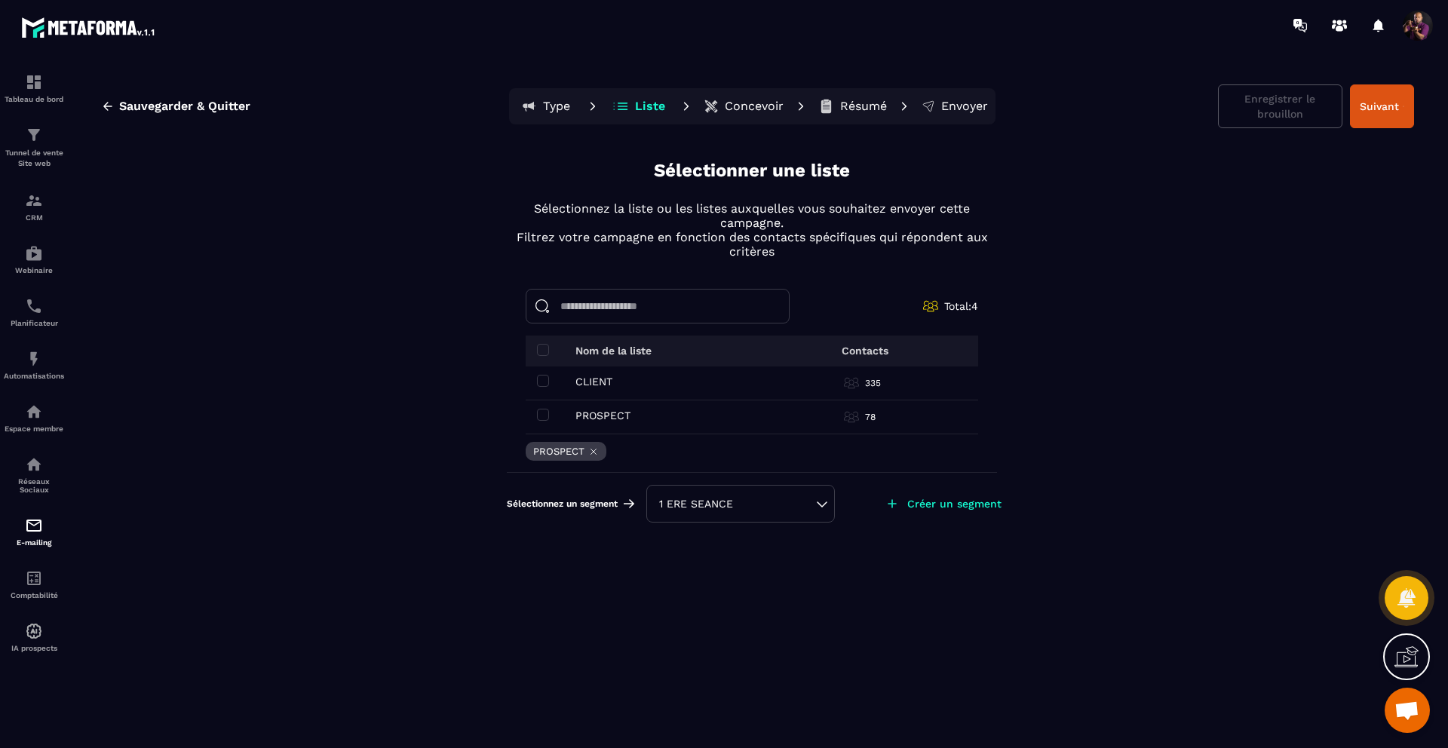
click at [757, 501] on div "1 ERE SEANCE" at bounding box center [740, 503] width 163 height 15
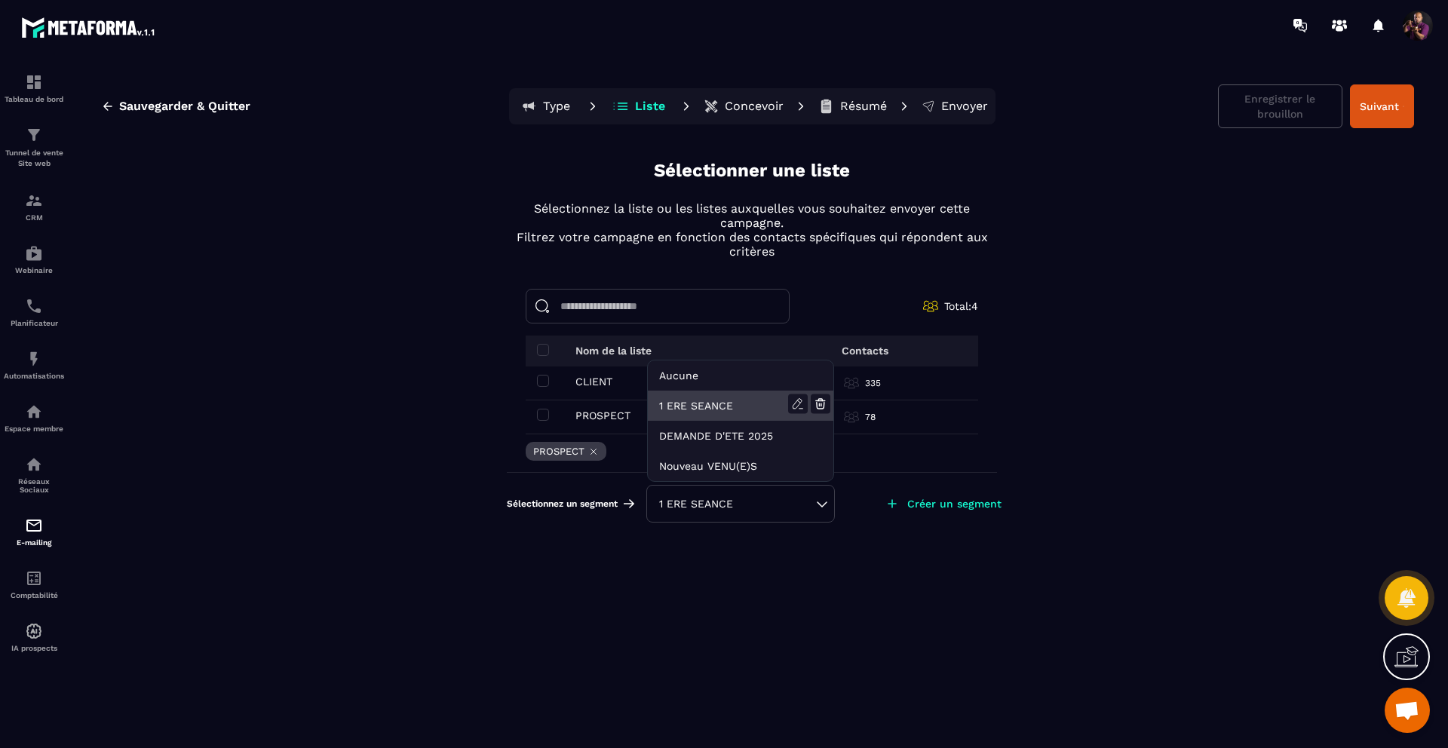
click at [701, 400] on li "1 ERE SEANCE" at bounding box center [741, 406] width 186 height 30
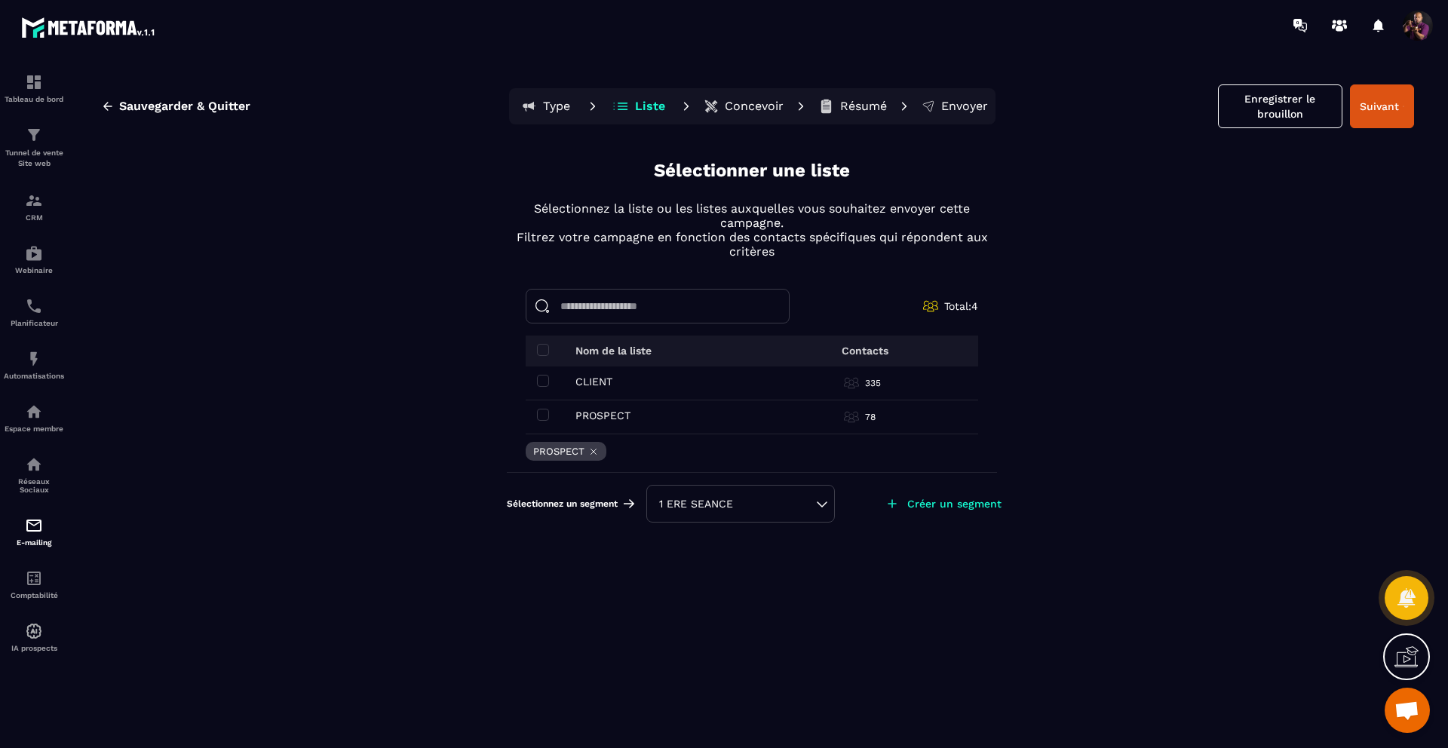
click at [649, 302] on input at bounding box center [658, 306] width 264 height 35
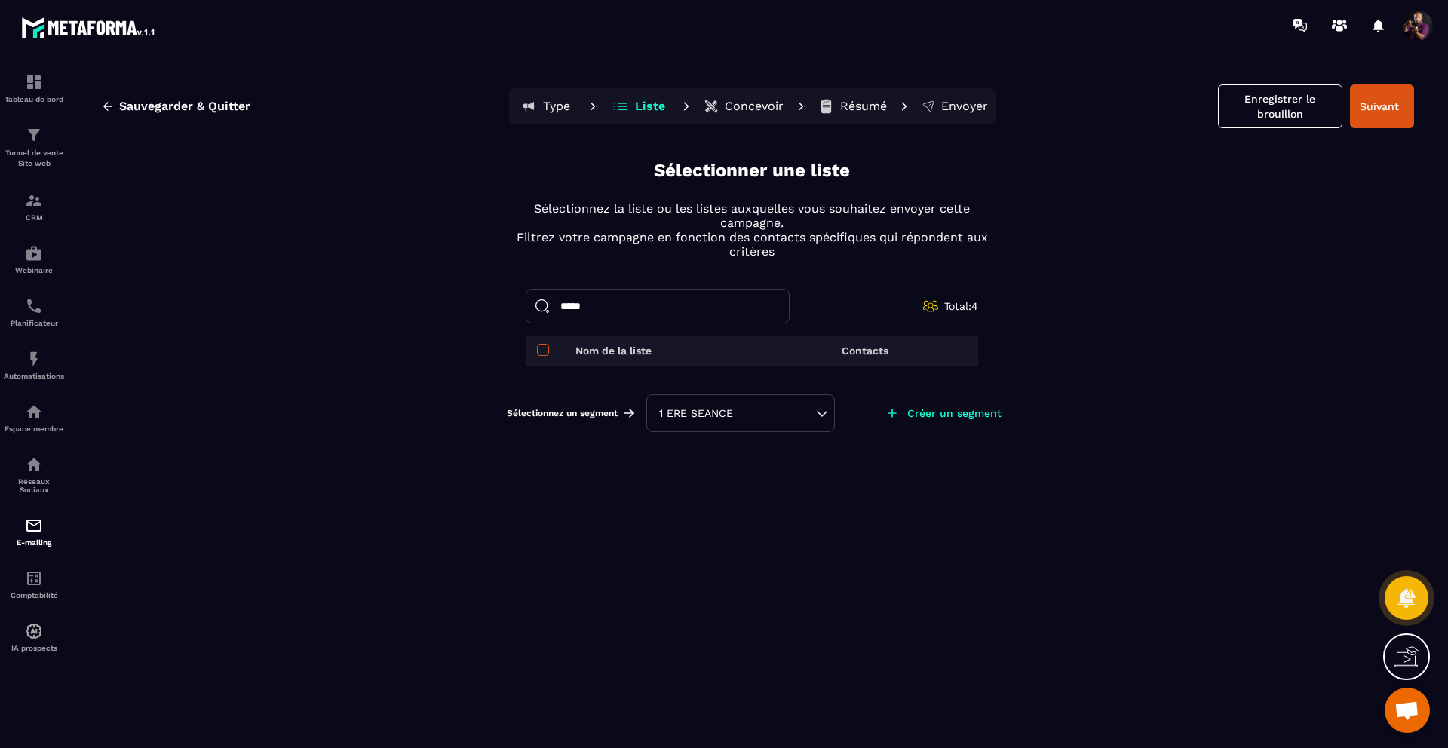
click at [542, 353] on span at bounding box center [543, 350] width 12 height 12
click at [541, 347] on span at bounding box center [543, 350] width 12 height 12
click at [545, 348] on span at bounding box center [543, 350] width 12 height 12
click at [650, 349] on p "Nom de la liste" at bounding box center [614, 351] width 76 height 12
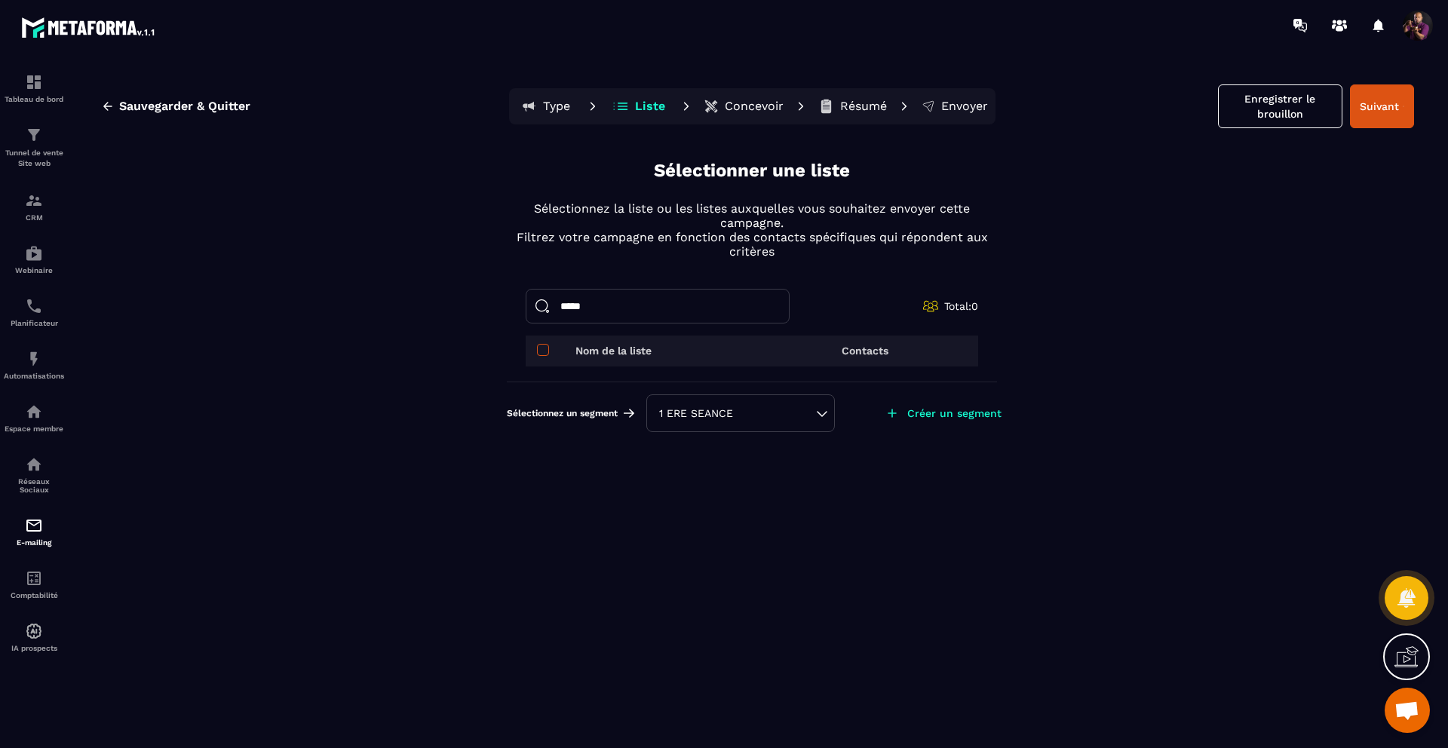
click at [545, 347] on span at bounding box center [543, 350] width 12 height 12
click at [615, 302] on input "*****" at bounding box center [658, 306] width 264 height 35
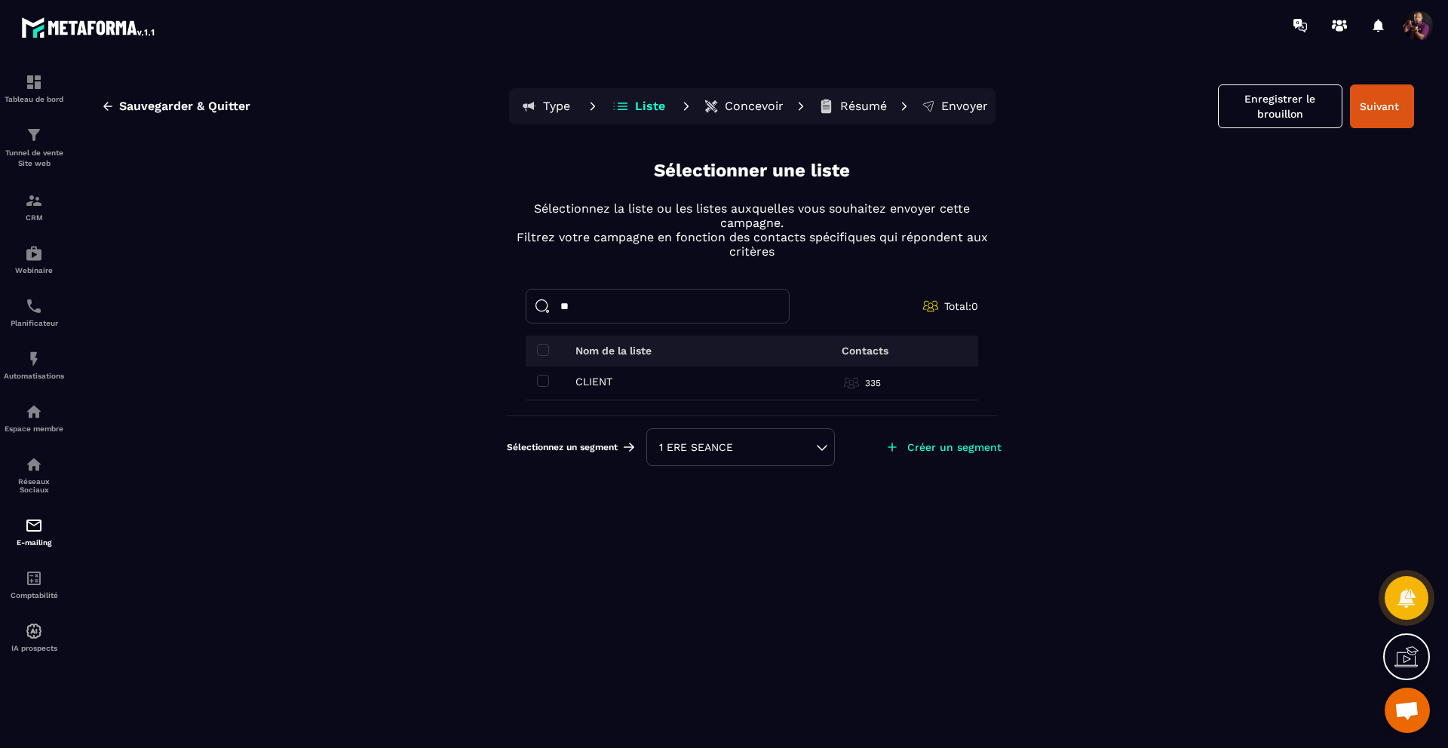
type input "*"
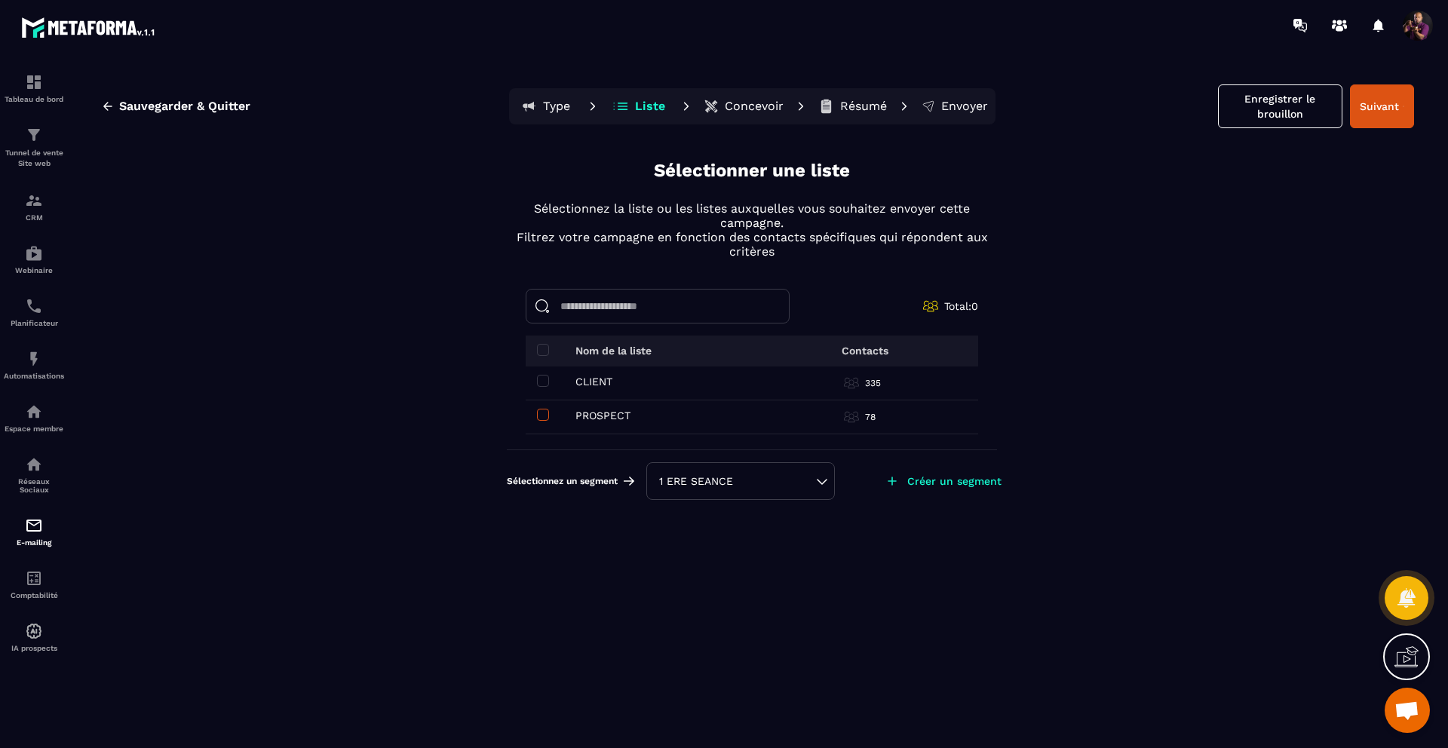
click at [544, 415] on span at bounding box center [543, 415] width 12 height 12
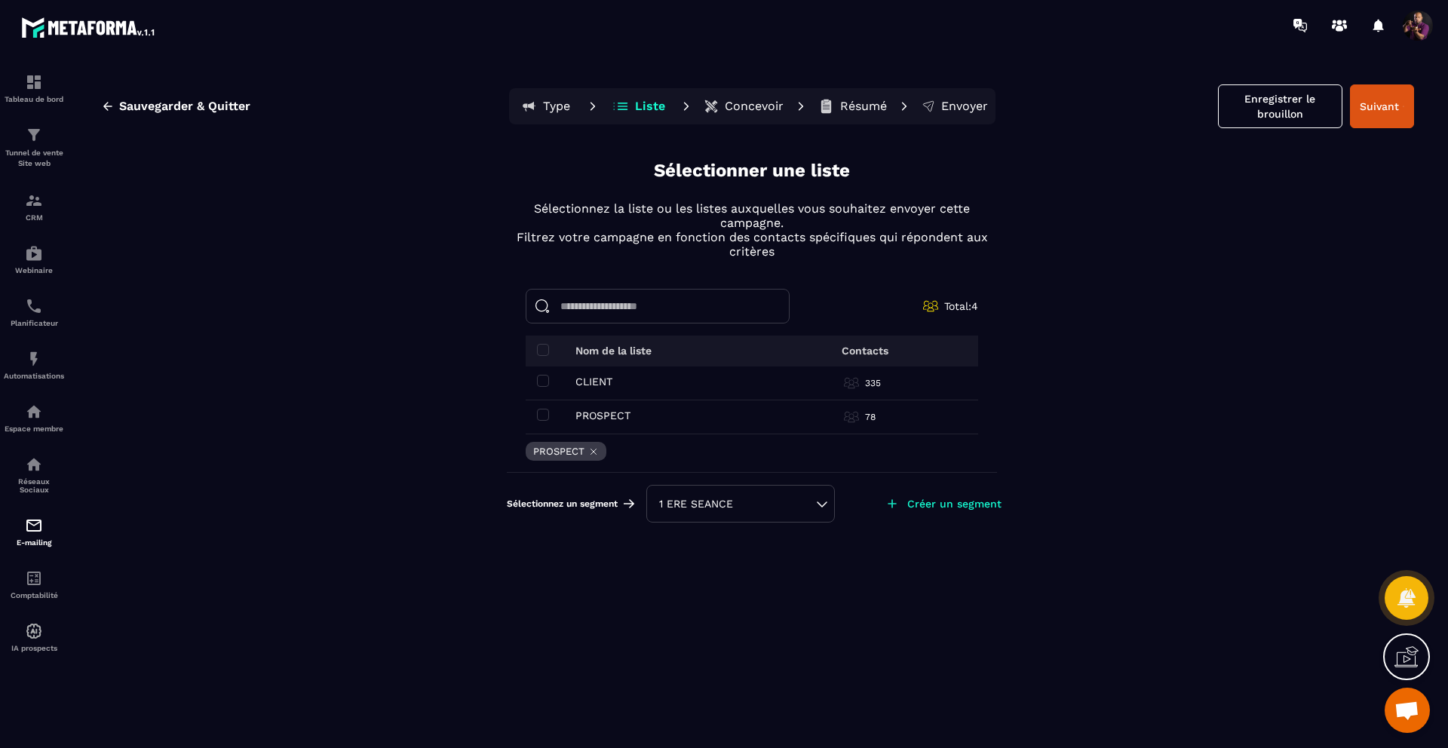
click at [583, 300] on input at bounding box center [658, 306] width 264 height 35
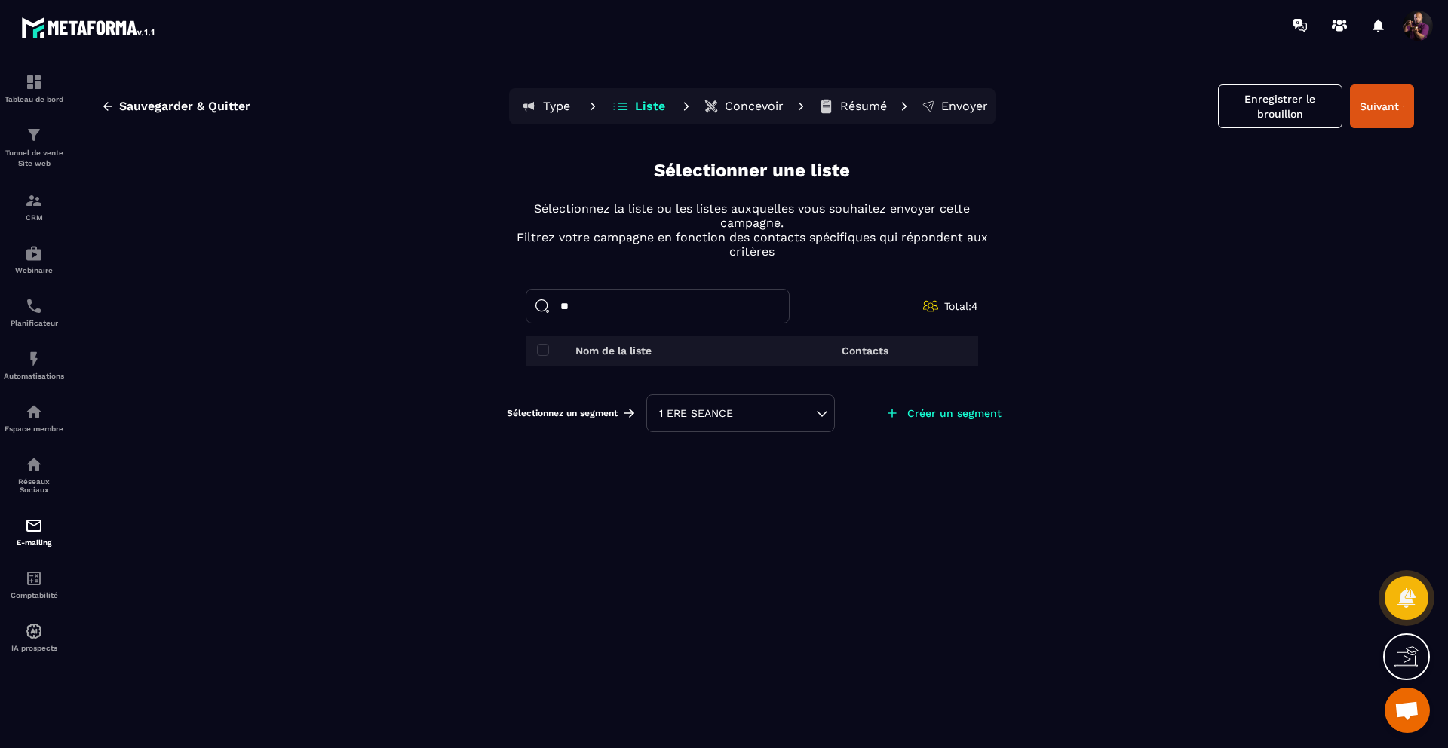
type input "*"
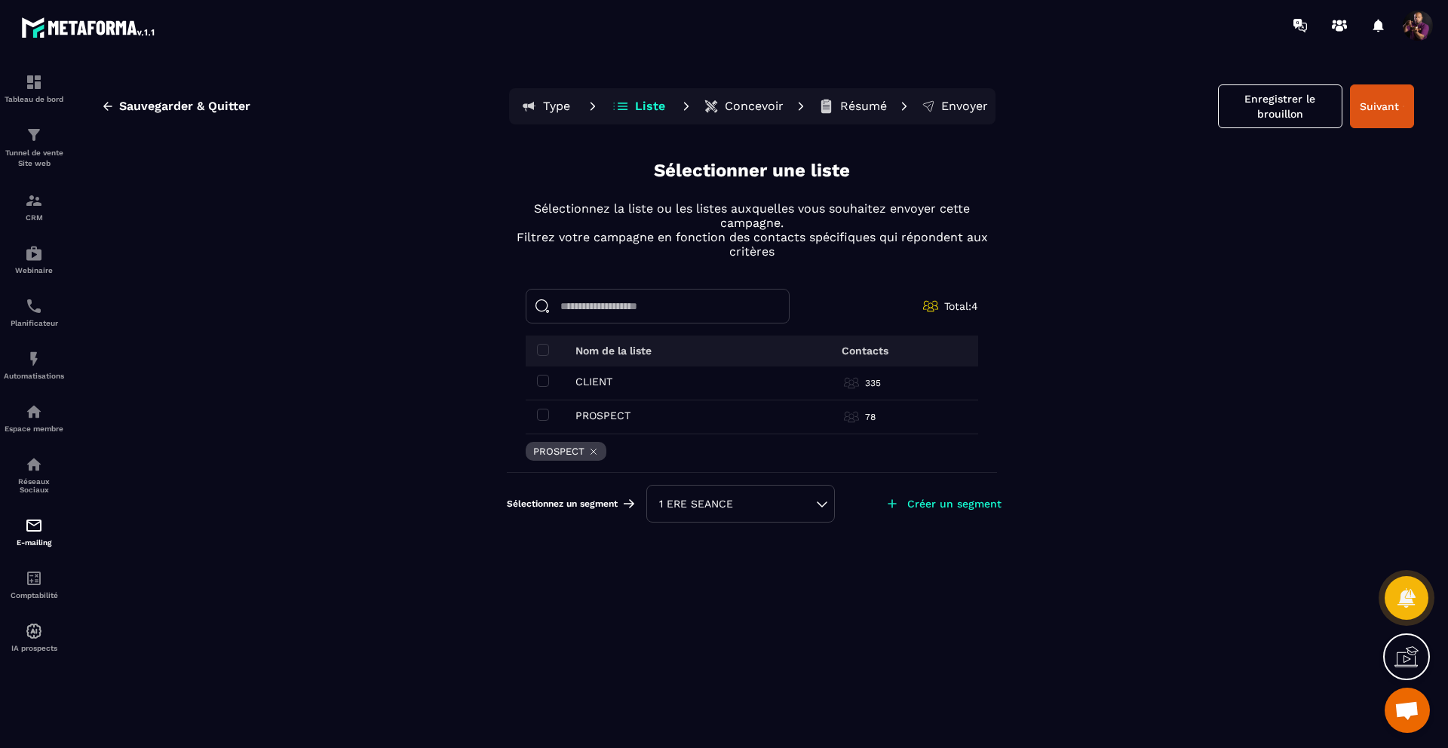
click at [852, 104] on p "Résumé" at bounding box center [863, 106] width 47 height 15
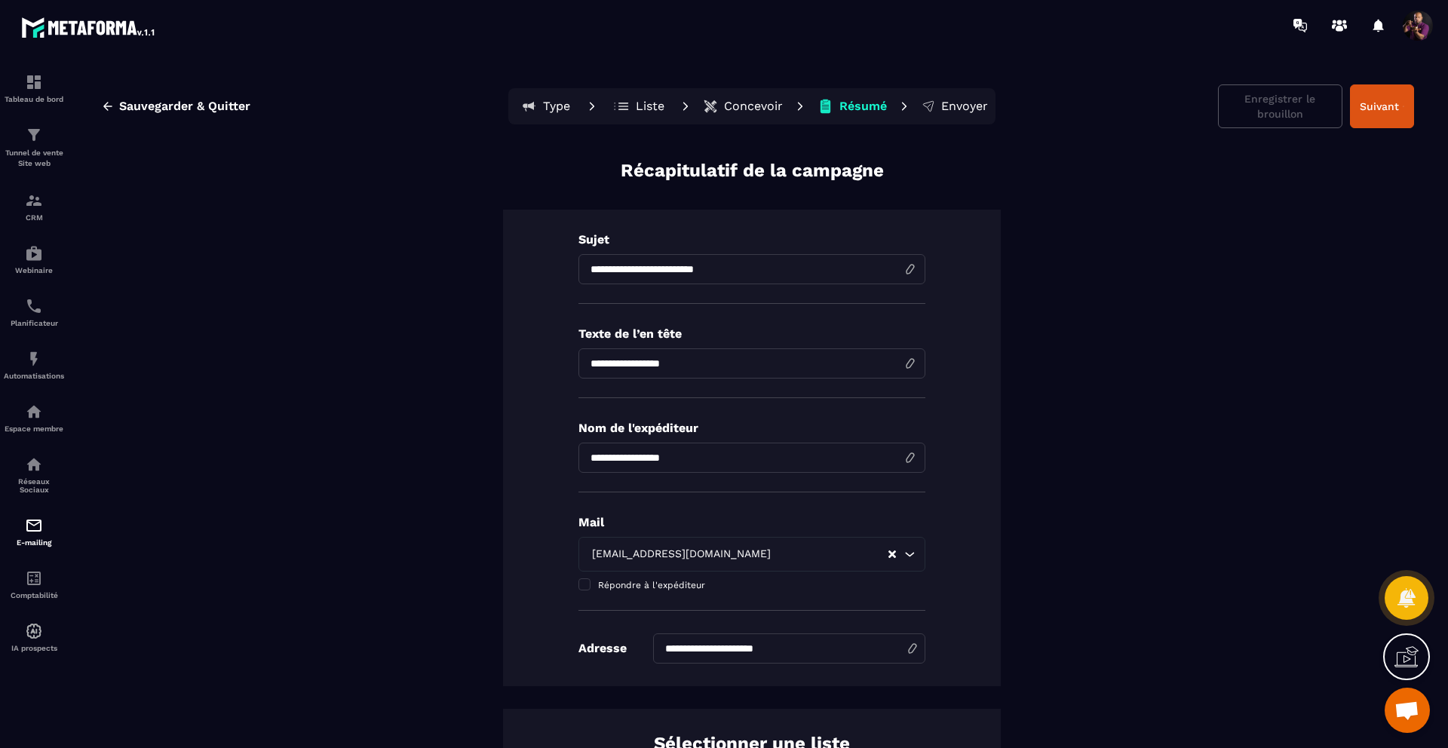
click at [845, 369] on input "**********" at bounding box center [752, 363] width 347 height 30
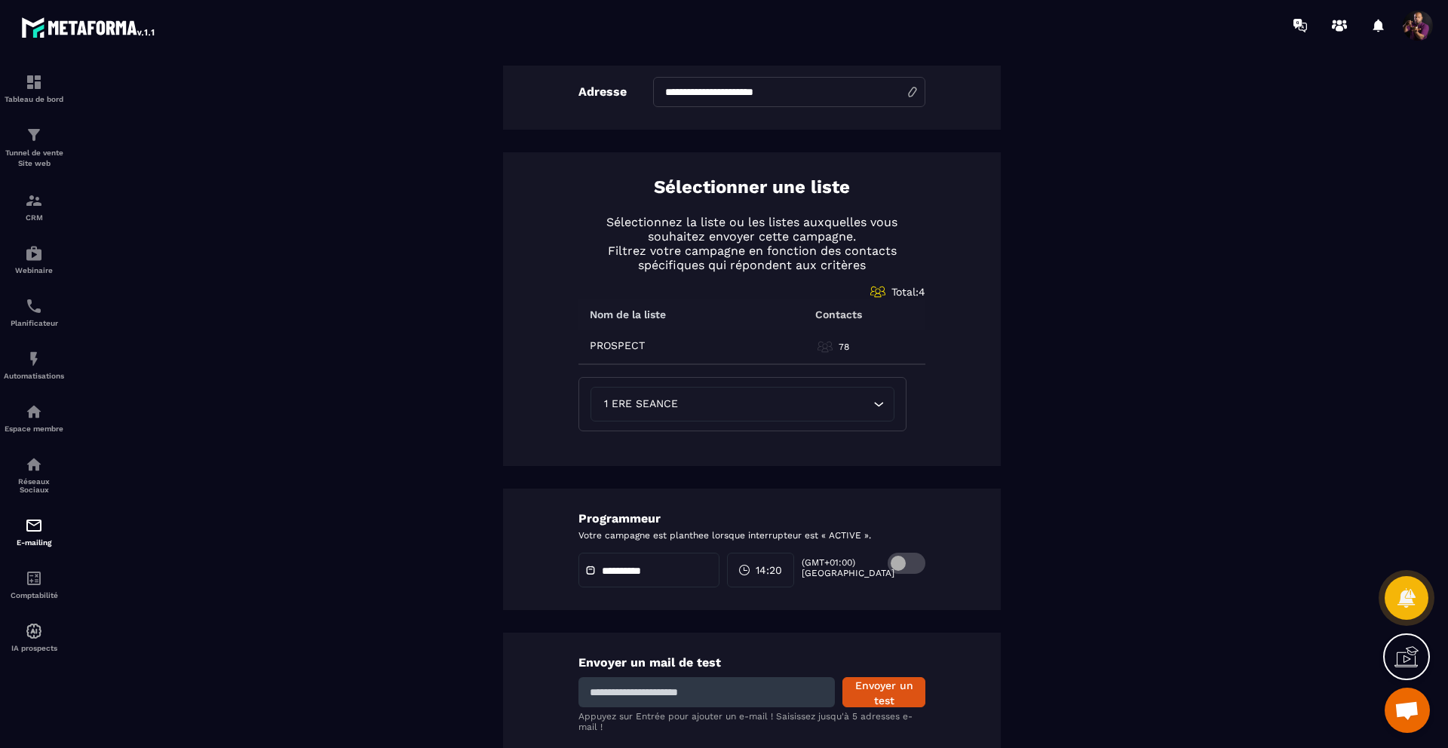
scroll to position [606, 0]
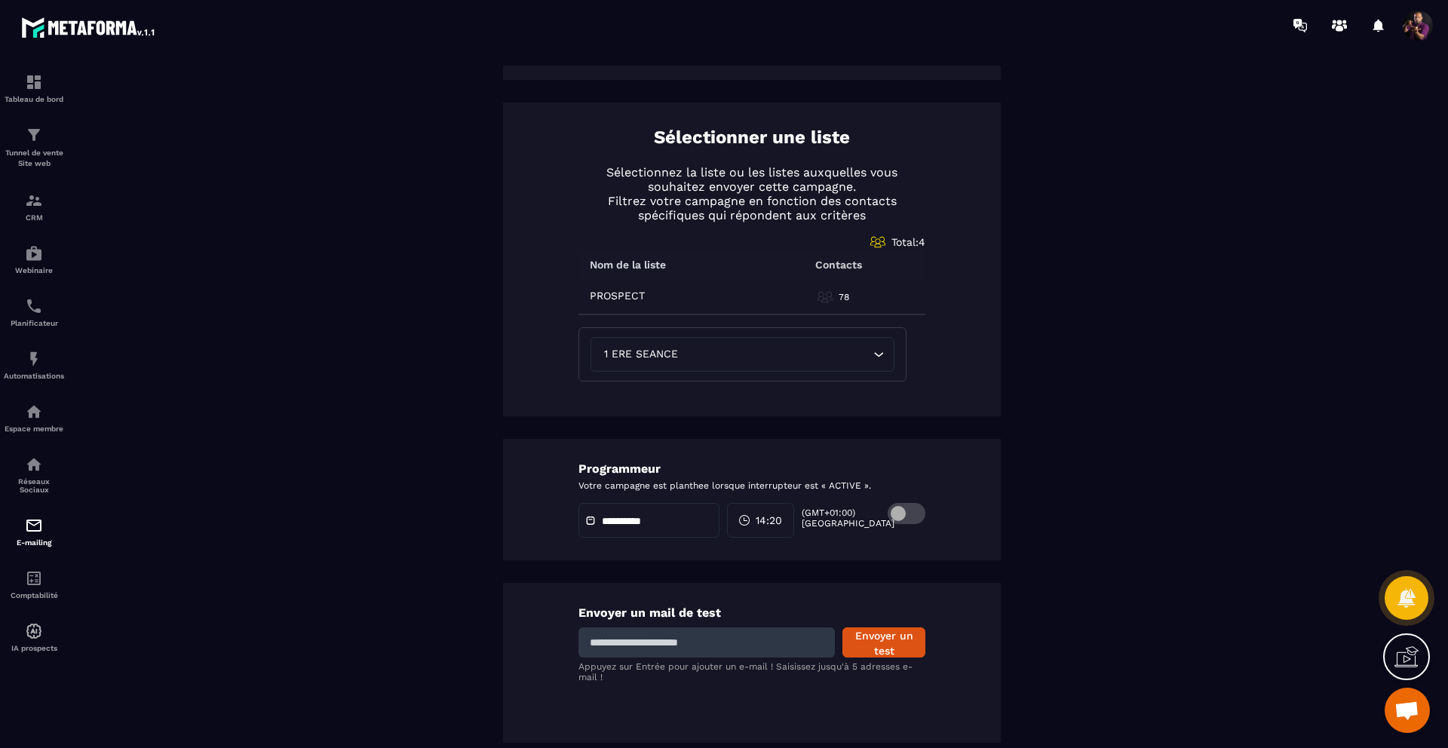
click at [680, 637] on input at bounding box center [707, 643] width 256 height 30
type input "**********"
click at [873, 643] on button "Envoyer un test" at bounding box center [884, 643] width 83 height 30
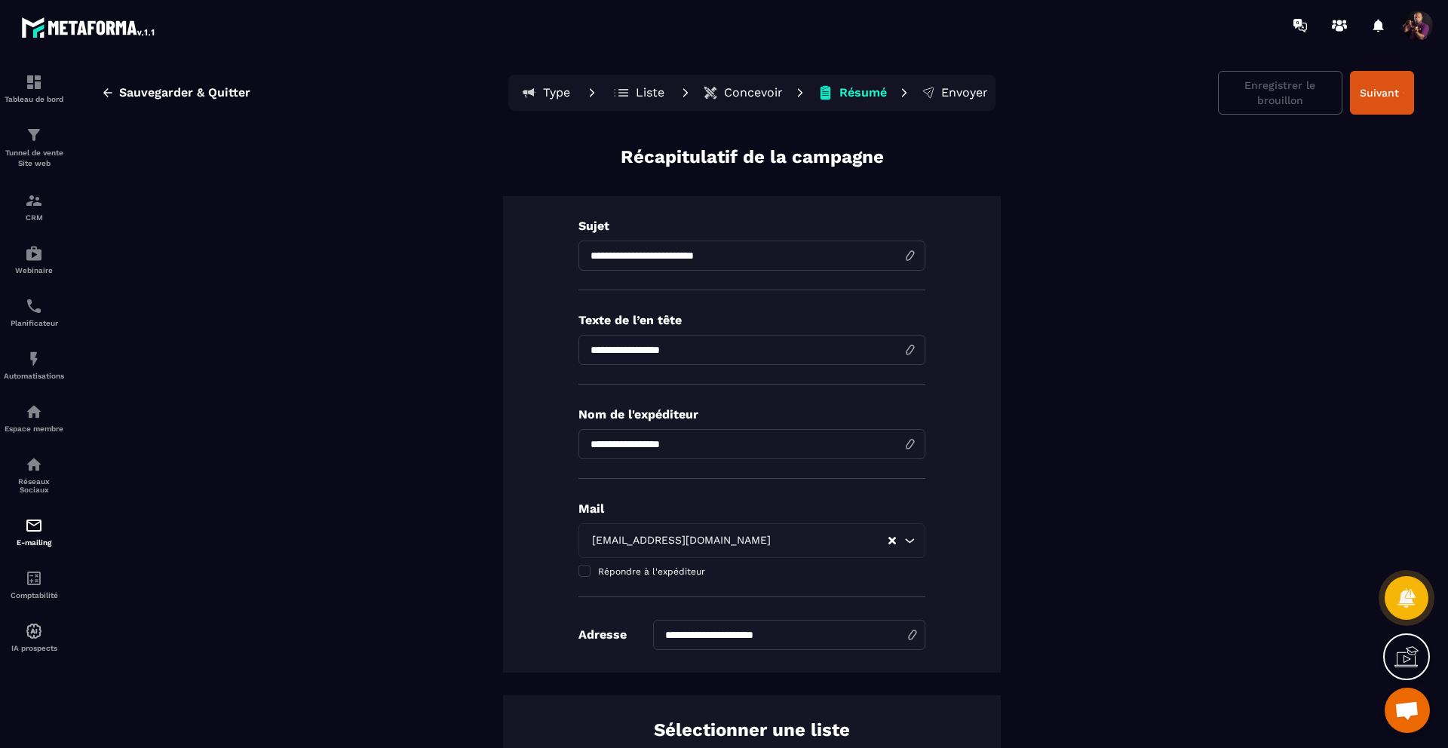
scroll to position [0, 0]
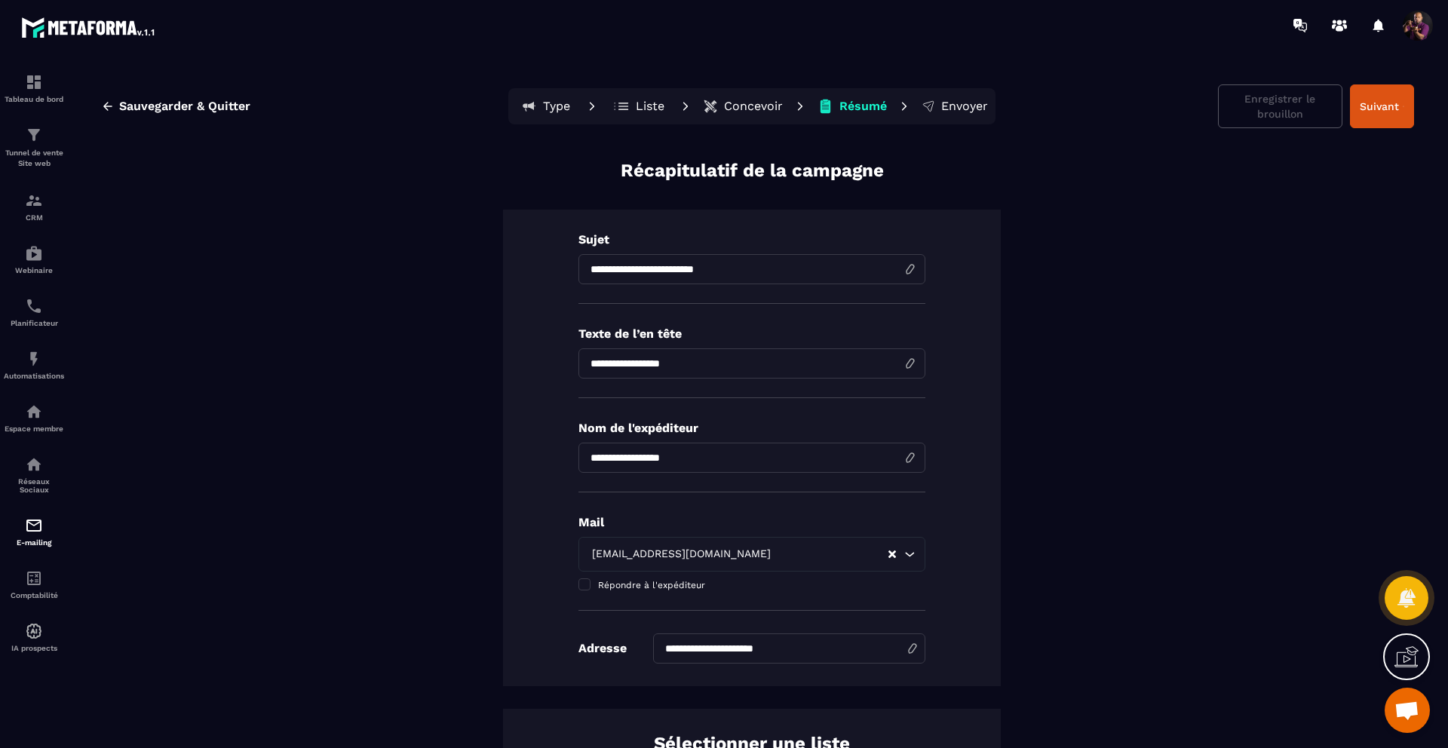
click at [725, 111] on p "Concevoir" at bounding box center [753, 106] width 59 height 15
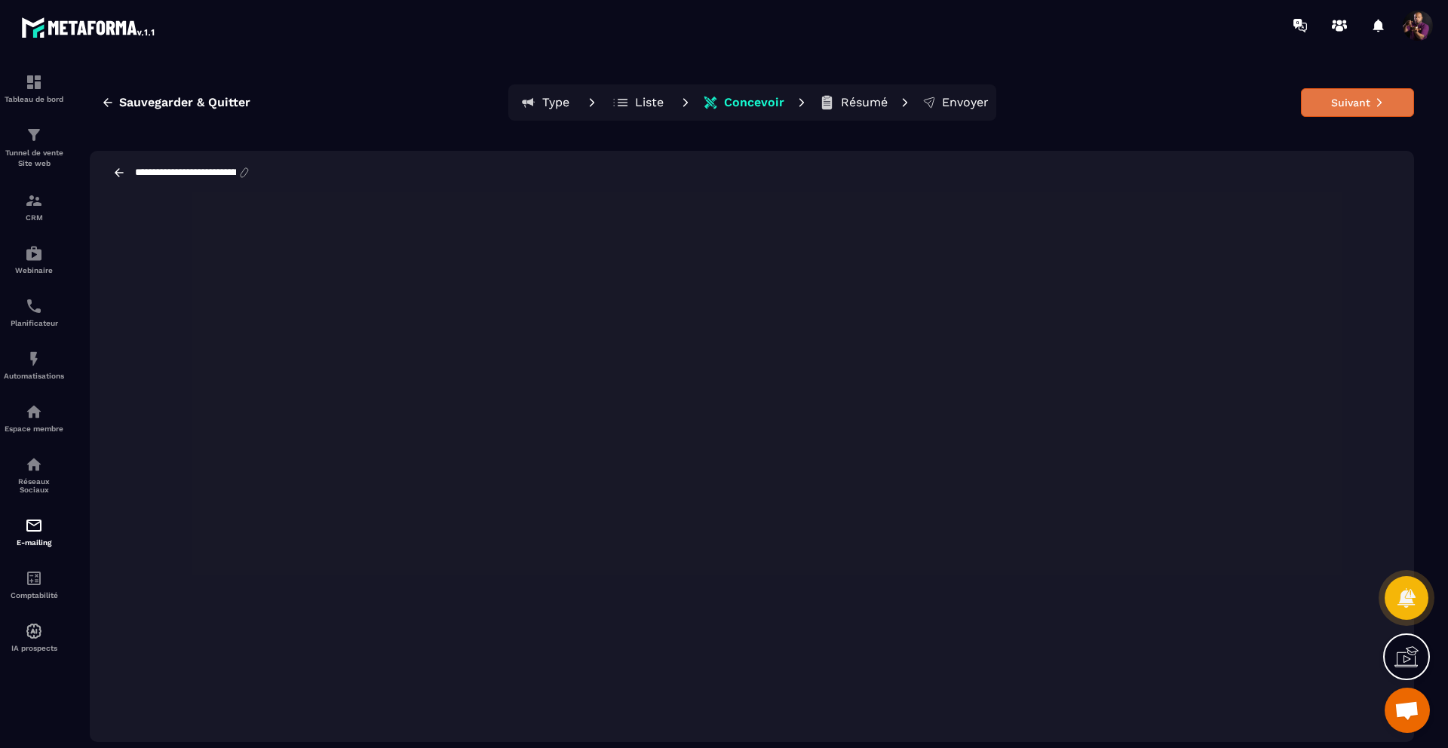
click at [1330, 108] on button "Suivant" at bounding box center [1357, 102] width 113 height 29
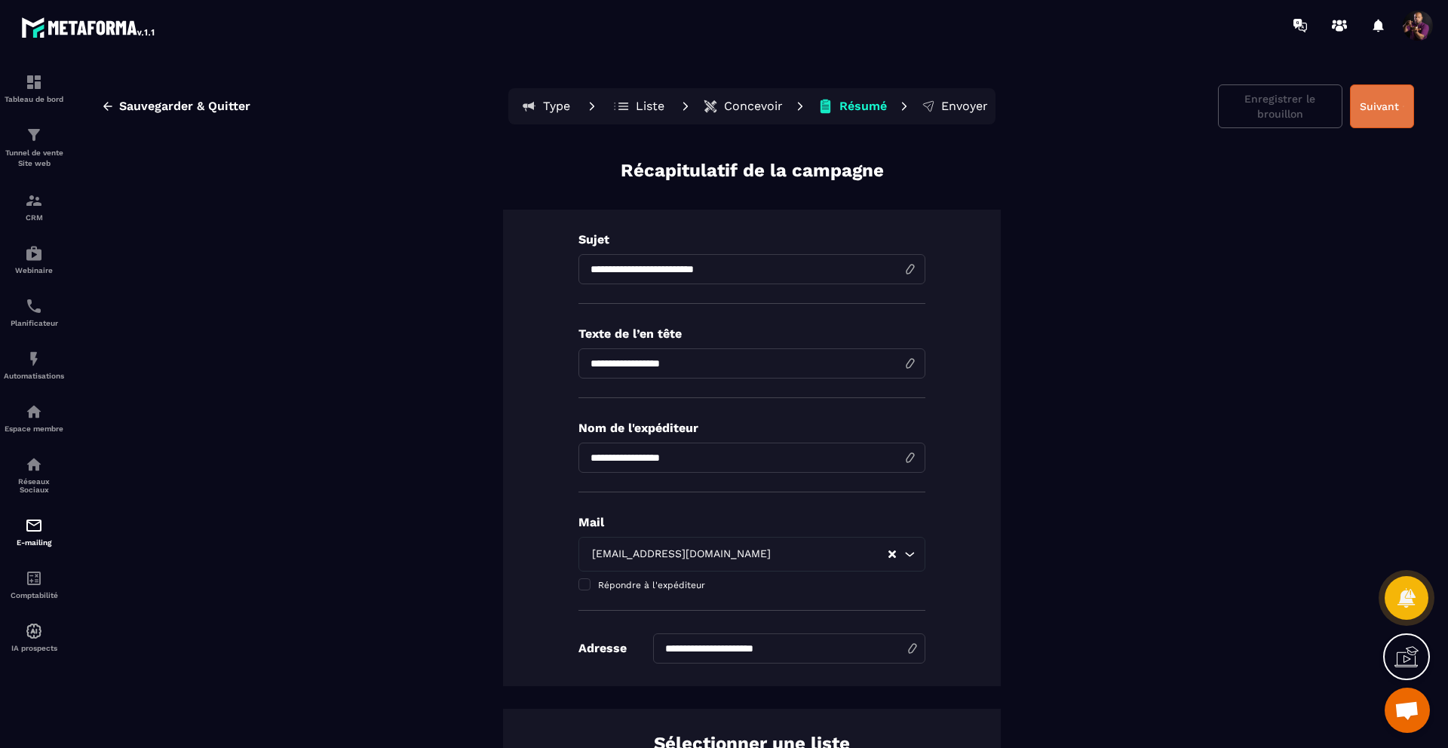
click at [1359, 112] on button "Suivant" at bounding box center [1382, 106] width 64 height 44
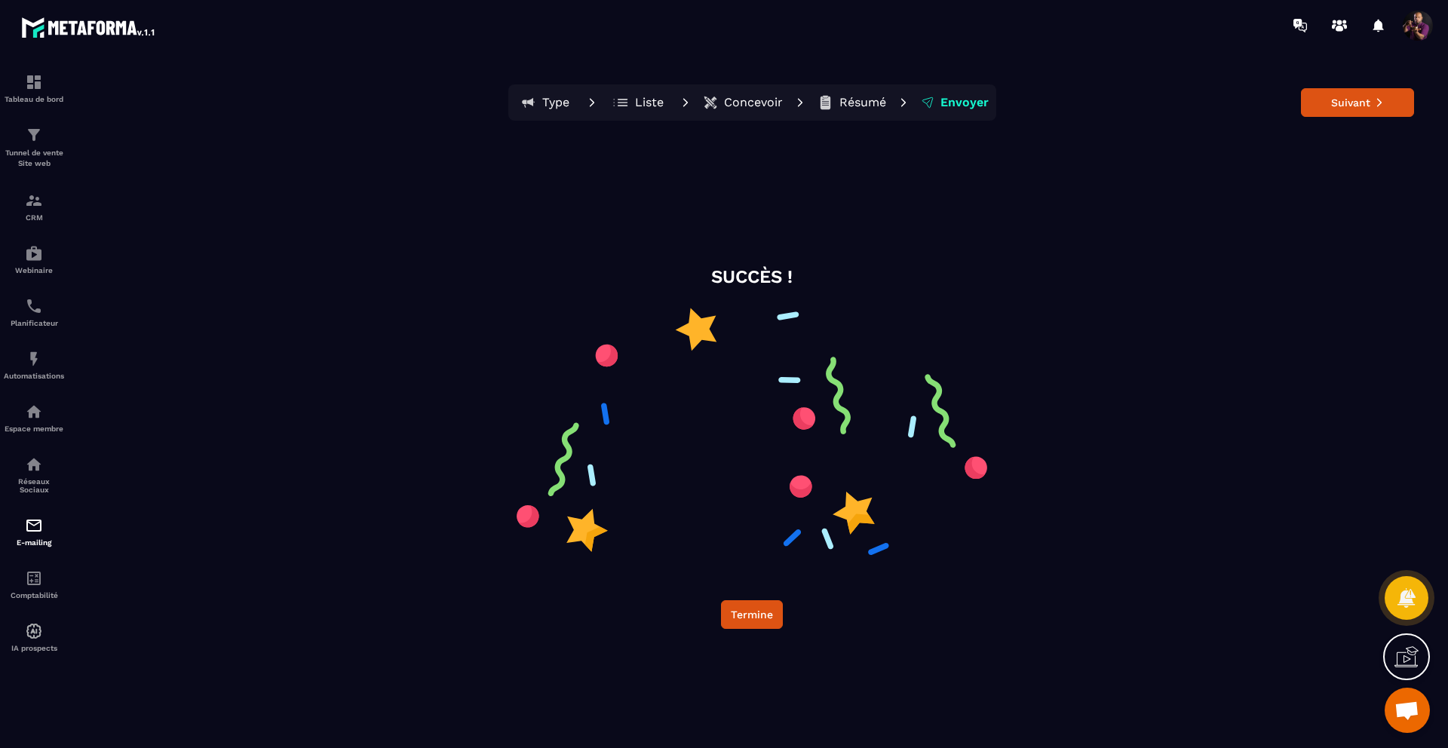
click at [846, 111] on button "Résumé" at bounding box center [852, 102] width 78 height 30
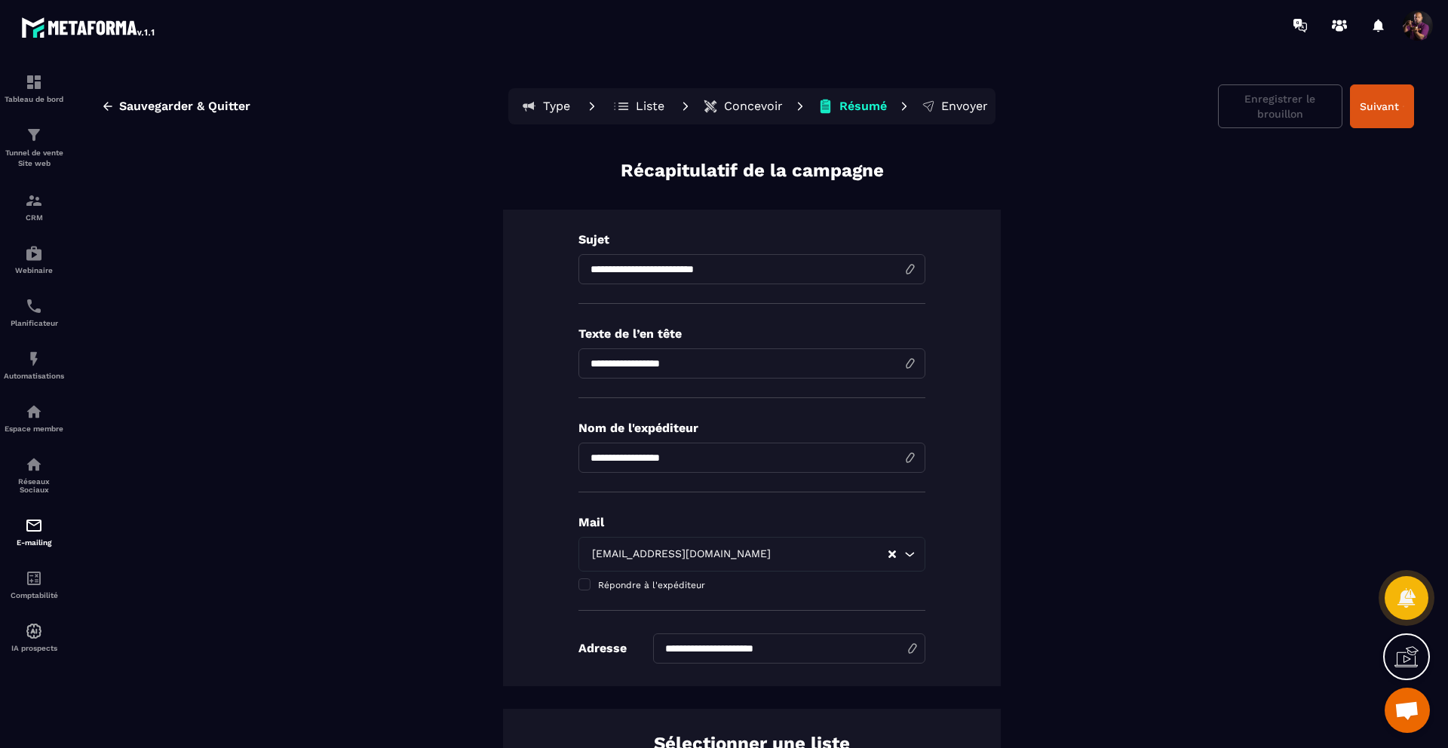
click at [1245, 109] on div "Enregistrer le brouillon Suivant" at bounding box center [1316, 106] width 196 height 44
click at [1246, 109] on div "Enregistrer le brouillon Suivant" at bounding box center [1316, 106] width 196 height 44
click at [1218, 112] on div "Enregistrer le brouillon Suivant" at bounding box center [1316, 106] width 196 height 44
click at [768, 100] on p "Concevoir" at bounding box center [753, 106] width 59 height 15
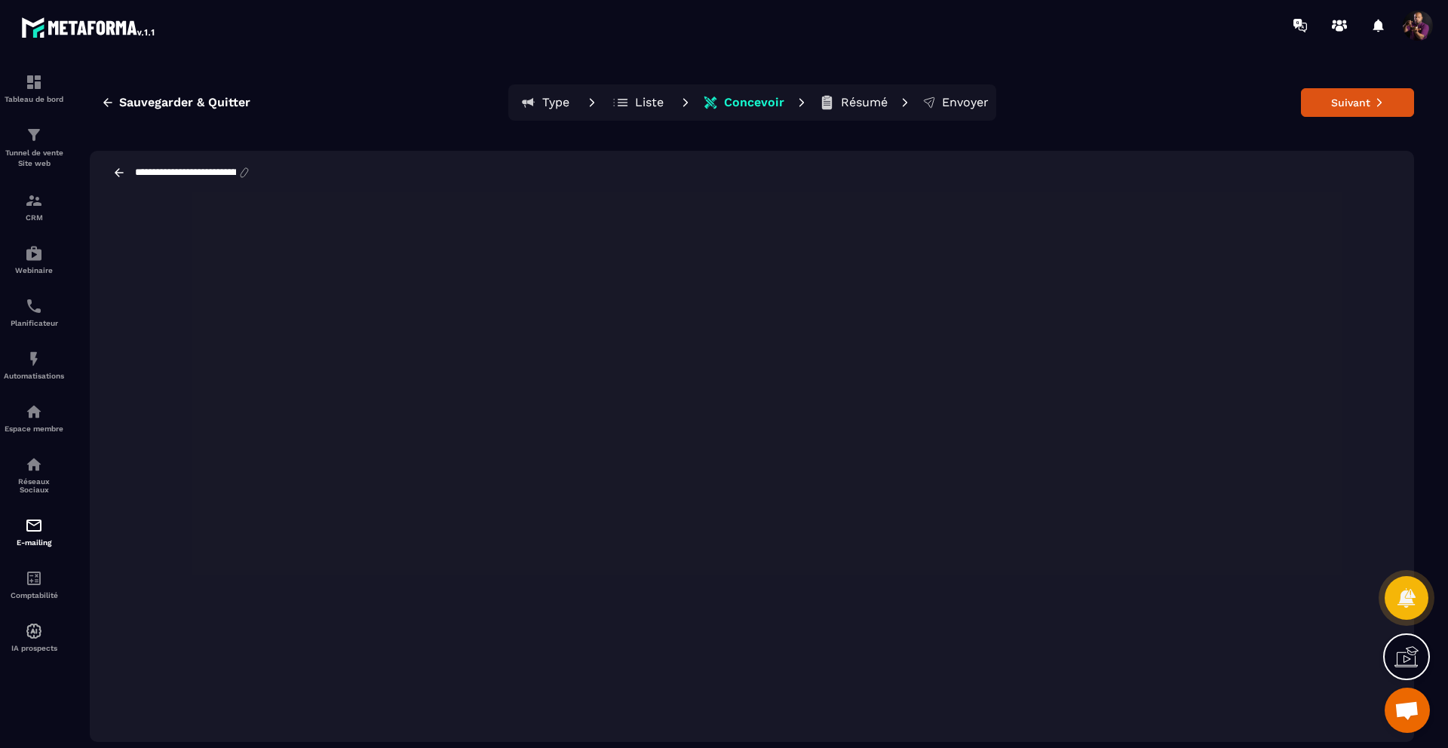
click at [729, 95] on p "Concevoir" at bounding box center [754, 102] width 60 height 15
click at [652, 94] on button "Liste" at bounding box center [639, 102] width 68 height 30
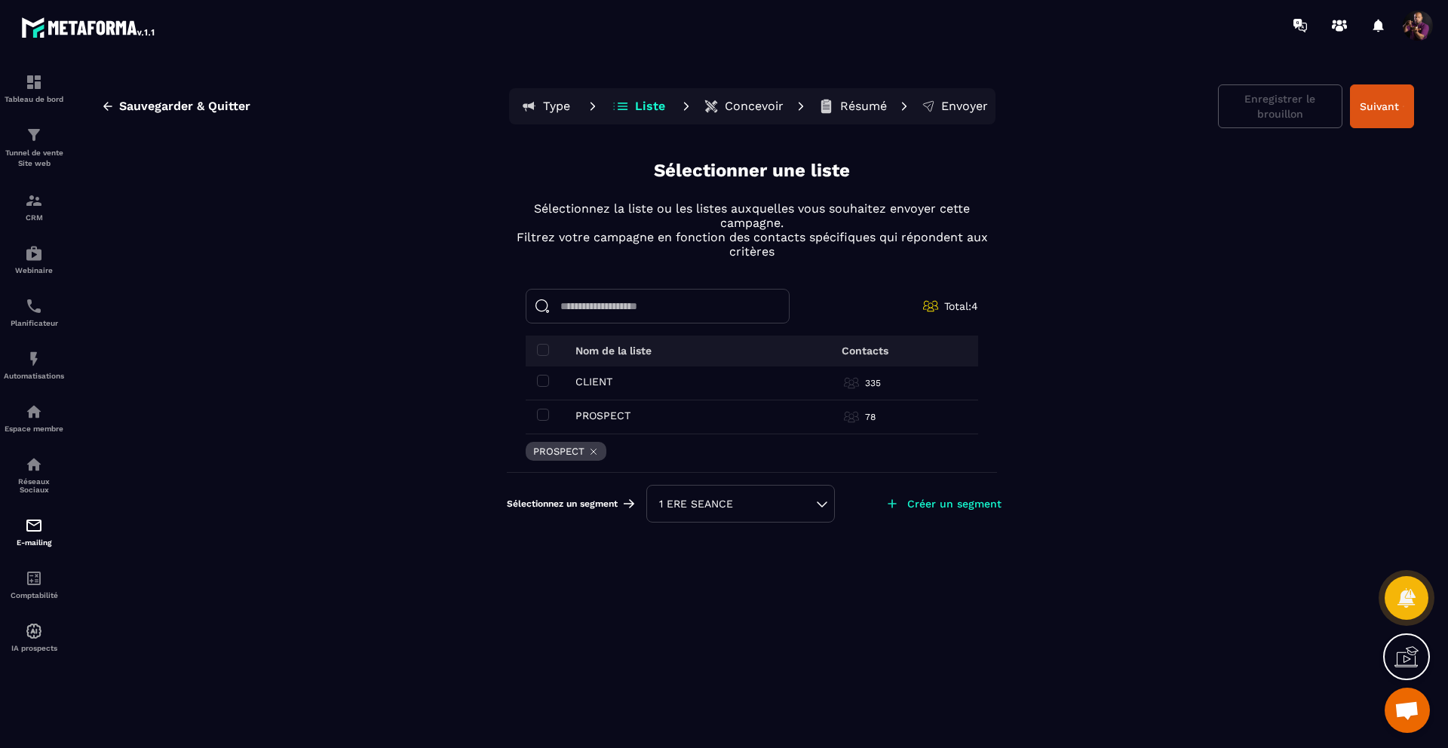
click at [752, 109] on p "Concevoir" at bounding box center [754, 106] width 59 height 15
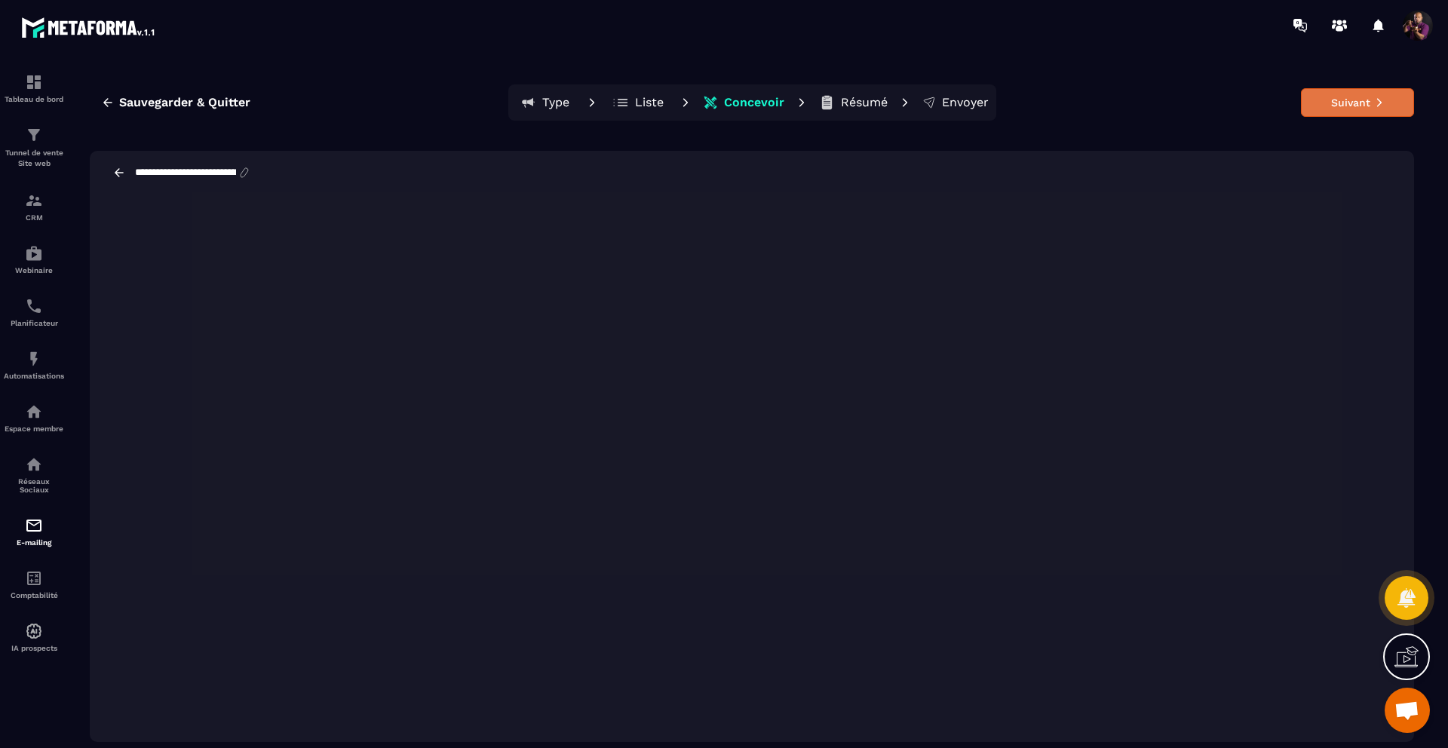
click at [1337, 103] on button "Suivant" at bounding box center [1357, 102] width 113 height 29
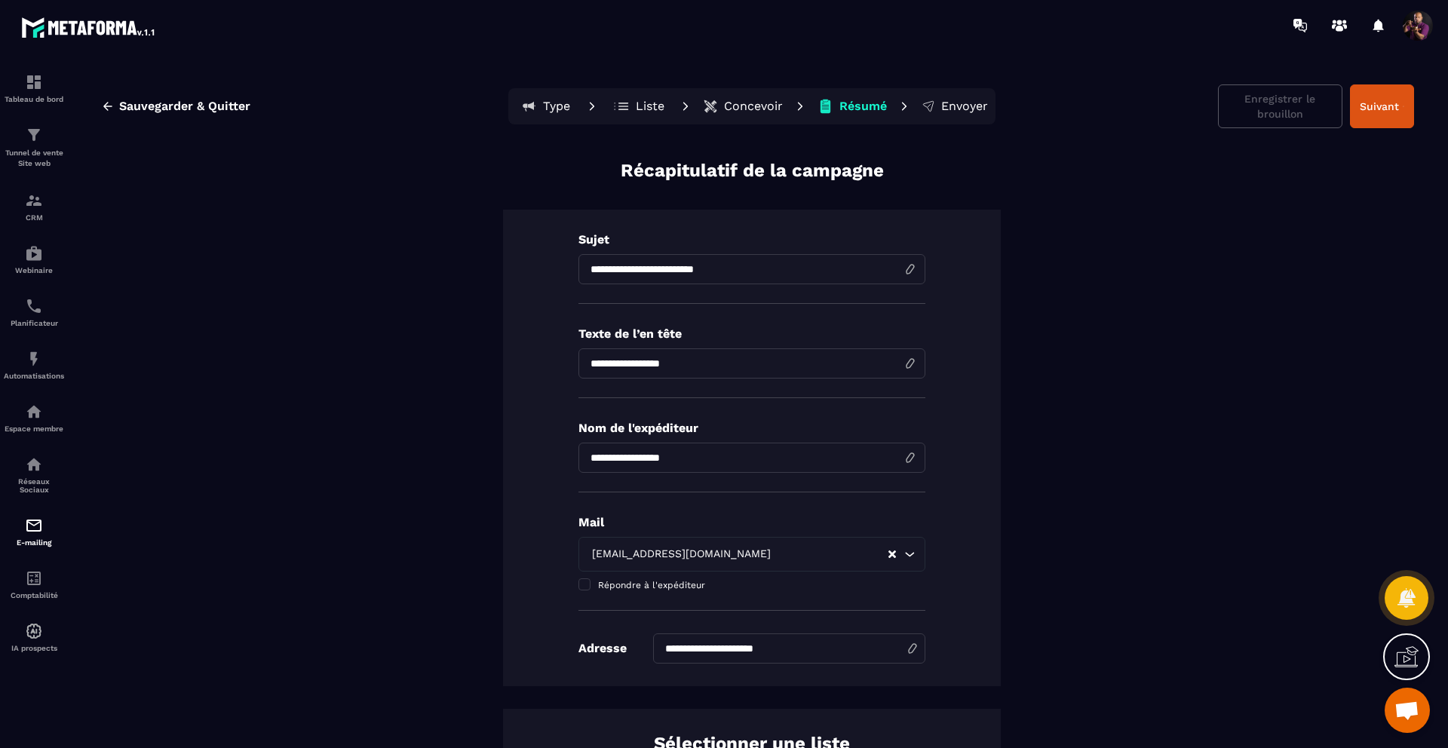
click at [1253, 96] on div "Enregistrer le brouillon Suivant" at bounding box center [1316, 106] width 196 height 44
click at [189, 109] on span "Sauvegarder & Quitter" at bounding box center [184, 106] width 131 height 15
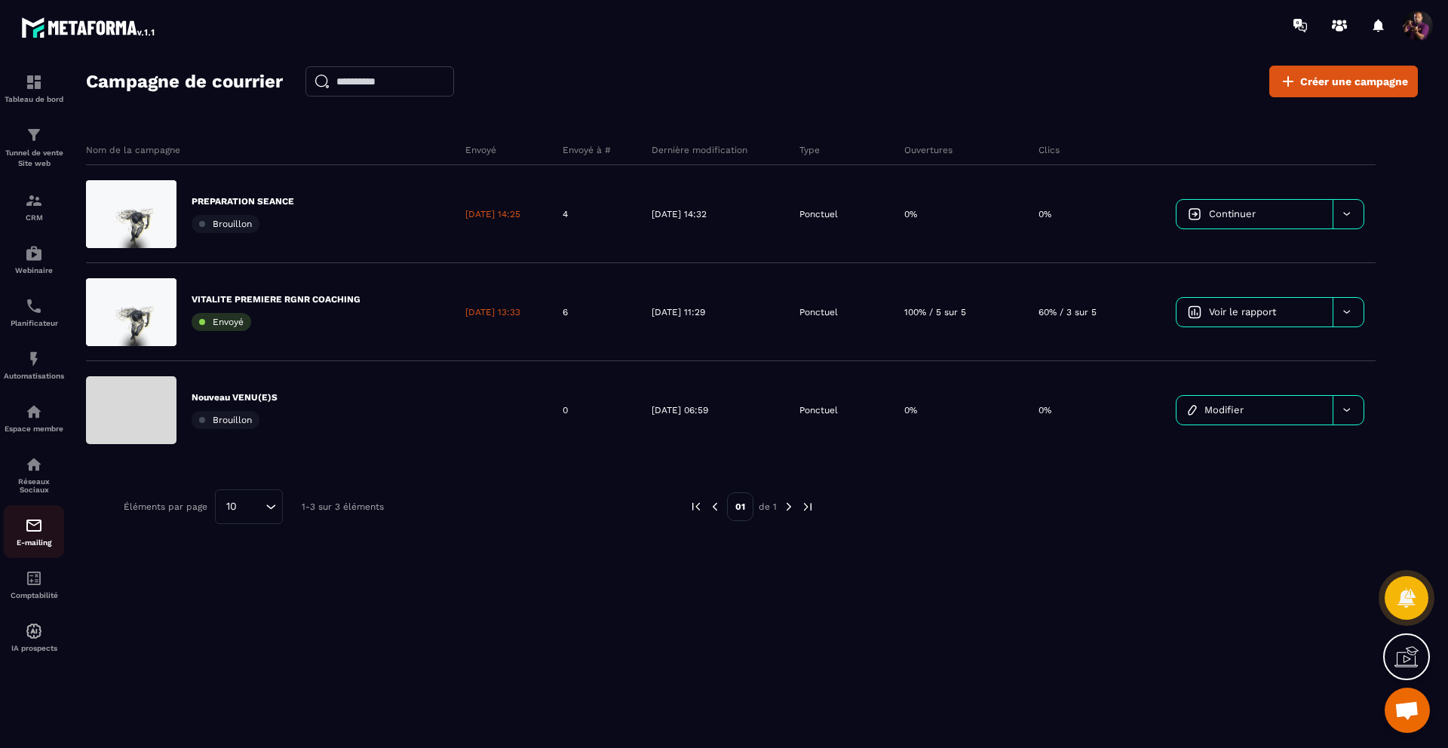
click at [29, 543] on div "E-mailing" at bounding box center [34, 532] width 60 height 30
click at [32, 520] on link "E-mailing" at bounding box center [34, 531] width 60 height 53
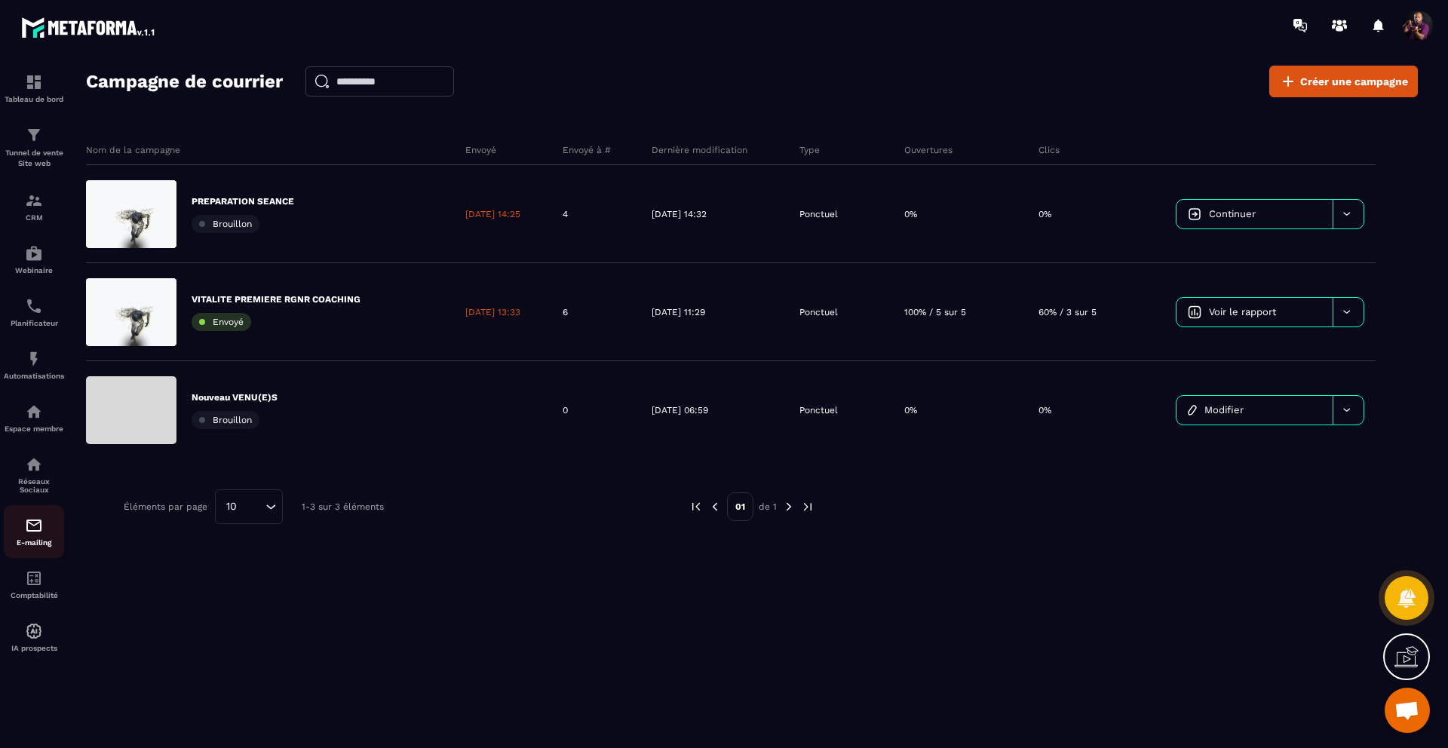
click at [36, 535] on img at bounding box center [34, 526] width 18 height 18
click at [47, 540] on div "E-mailing" at bounding box center [34, 532] width 60 height 30
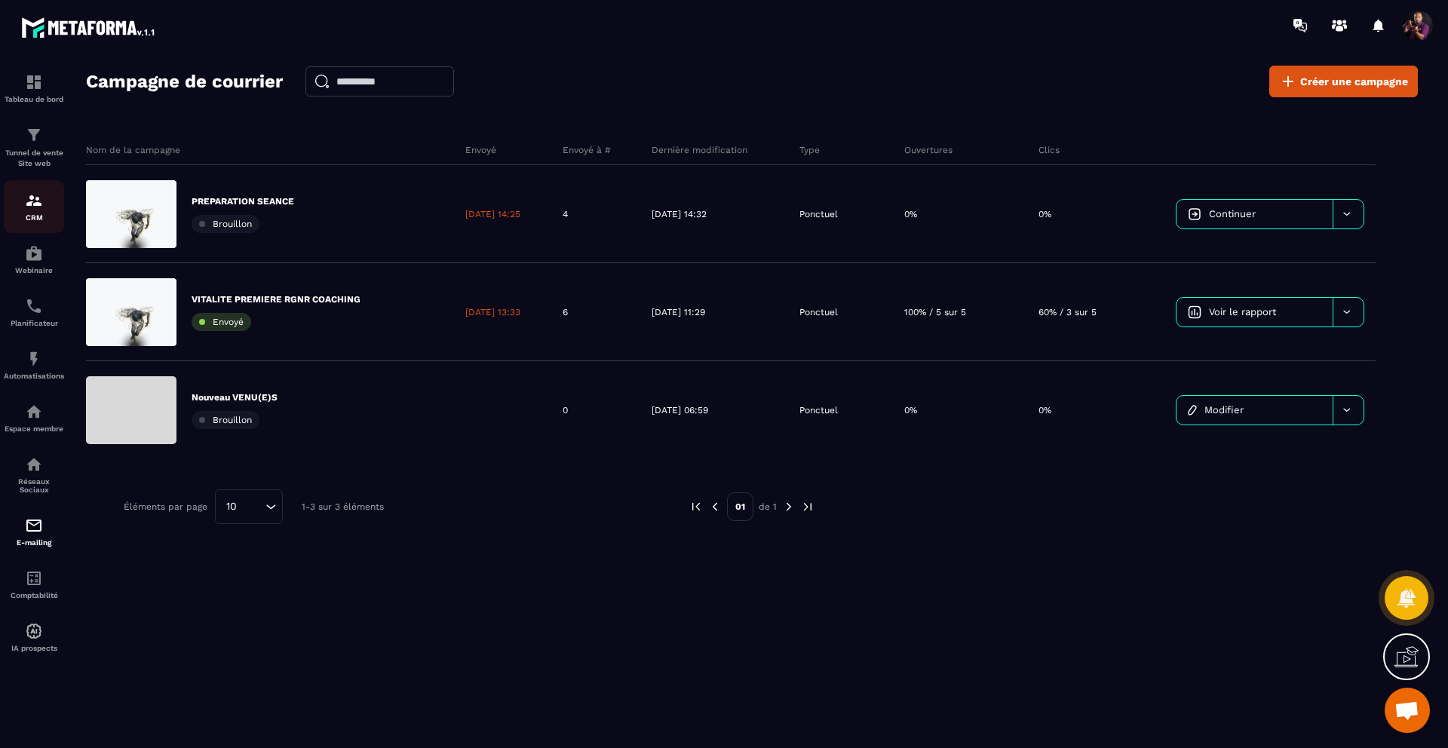
click at [20, 215] on p "CRM" at bounding box center [34, 217] width 60 height 8
